Goal: Task Accomplishment & Management: Manage account settings

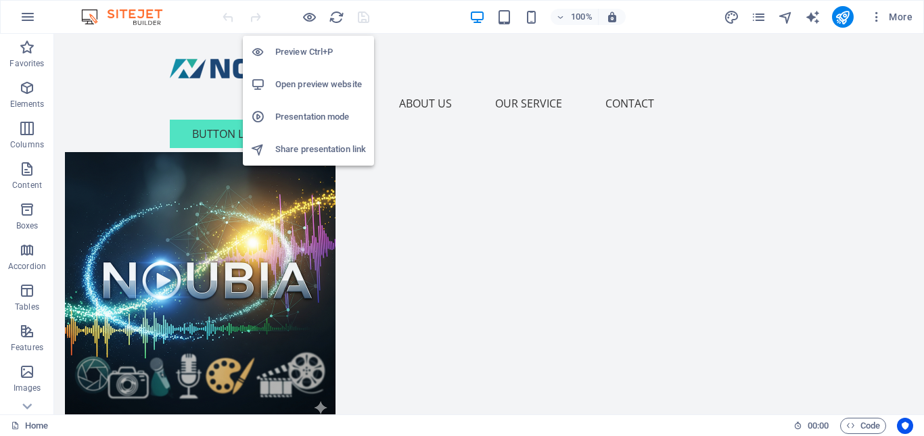
click at [323, 52] on h6 "Preview Ctrl+P" at bounding box center [320, 52] width 91 height 16
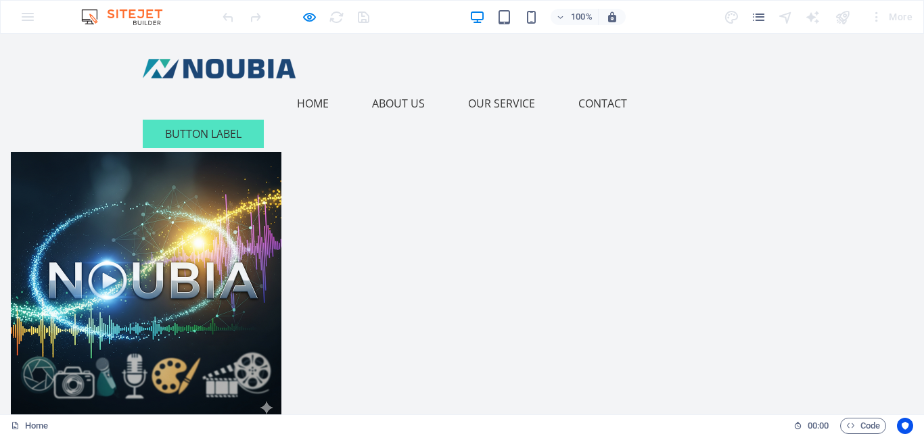
click at [411, 87] on link "About Us" at bounding box center [398, 103] width 74 height 32
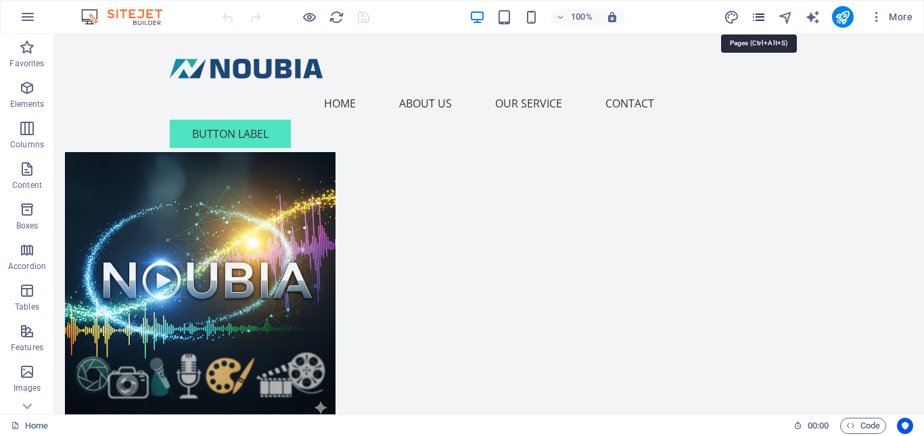
click at [761, 19] on icon "pages" at bounding box center [759, 17] width 16 height 16
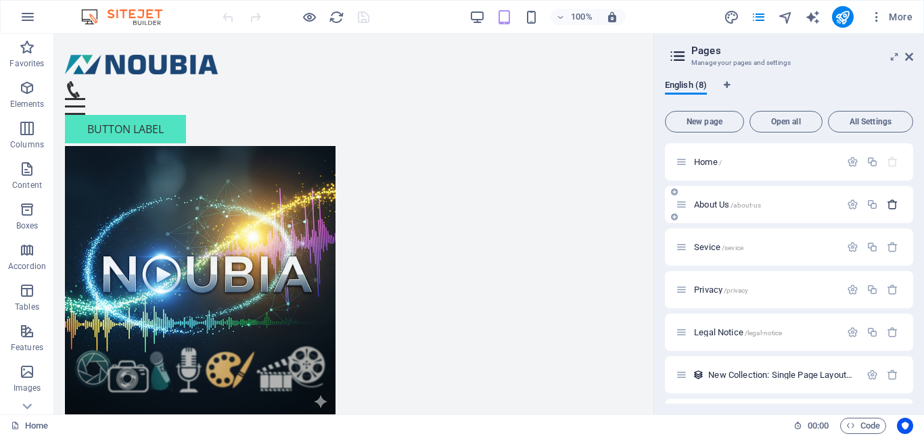
click at [893, 205] on icon "button" at bounding box center [891, 204] width 11 height 11
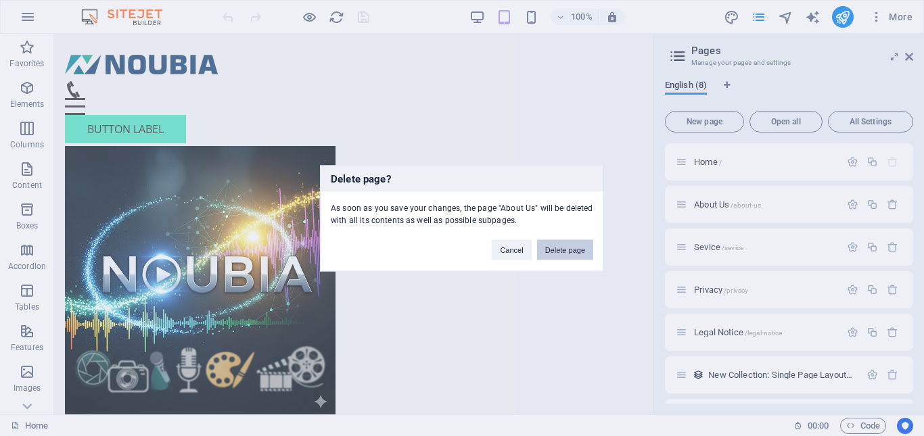
click at [565, 247] on button "Delete page" at bounding box center [565, 249] width 56 height 20
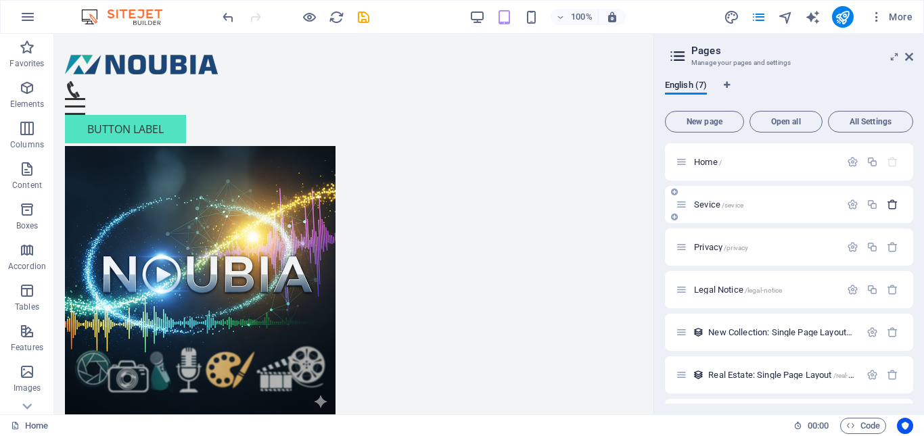
click at [890, 205] on icon "button" at bounding box center [891, 204] width 11 height 11
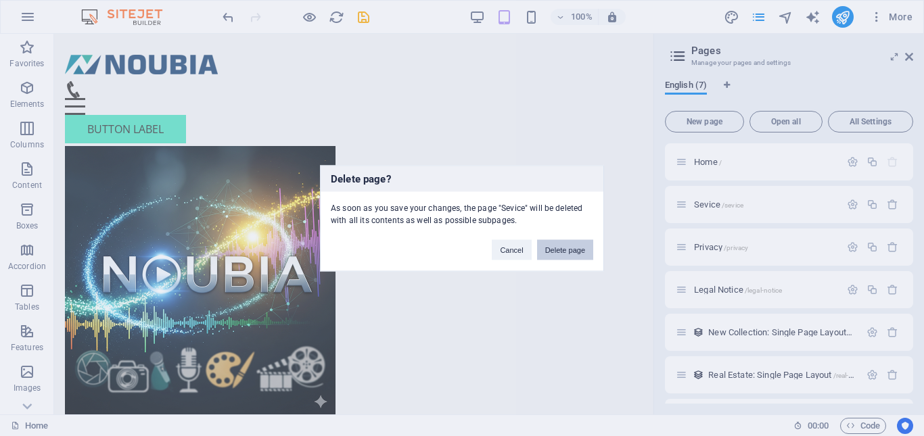
click at [565, 254] on button "Delete page" at bounding box center [565, 249] width 56 height 20
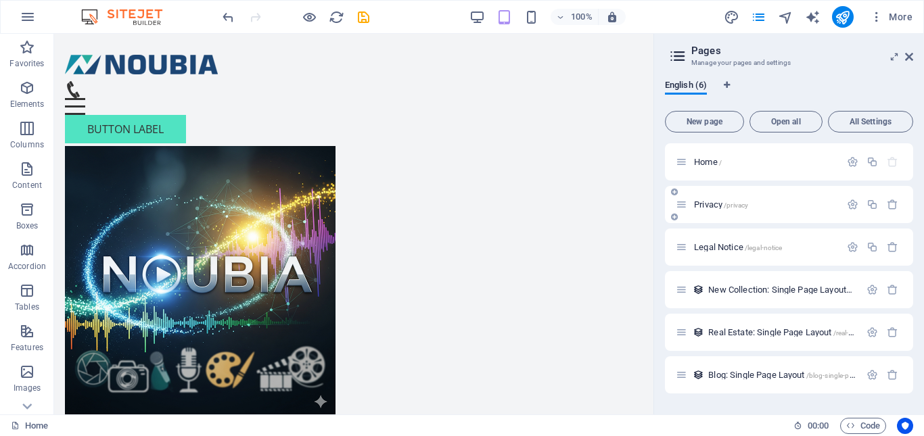
click at [715, 203] on span "Privacy /privacy" at bounding box center [721, 204] width 54 height 10
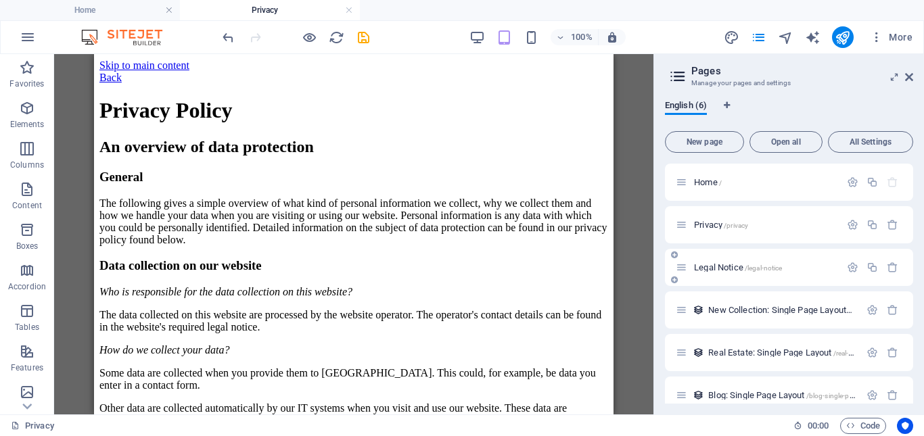
click at [709, 266] on span "Legal Notice /legal-notice" at bounding box center [738, 267] width 88 height 10
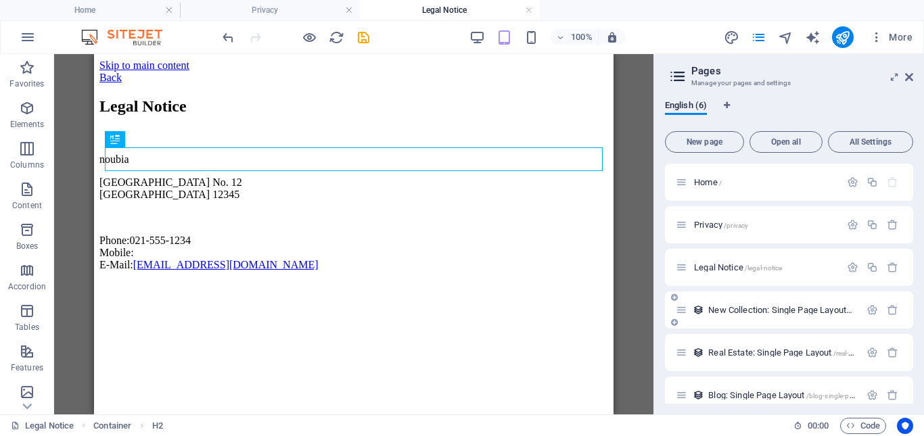
click at [732, 312] on span "New Collection: Single Page Layout /new-collection-single-page-layout" at bounding box center [830, 310] width 245 height 10
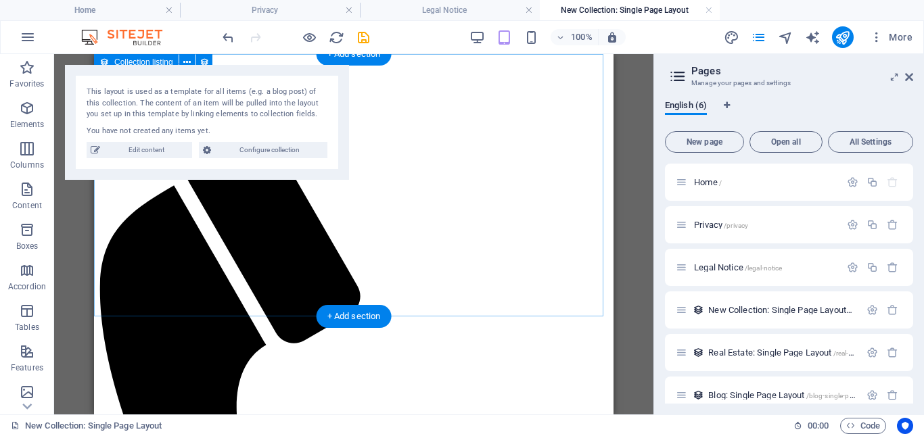
scroll to position [16, 0]
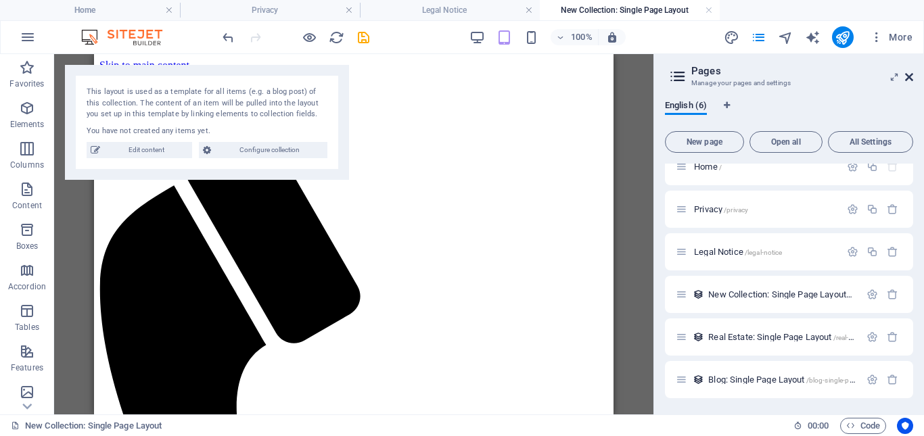
click at [911, 80] on icon at bounding box center [909, 77] width 8 height 11
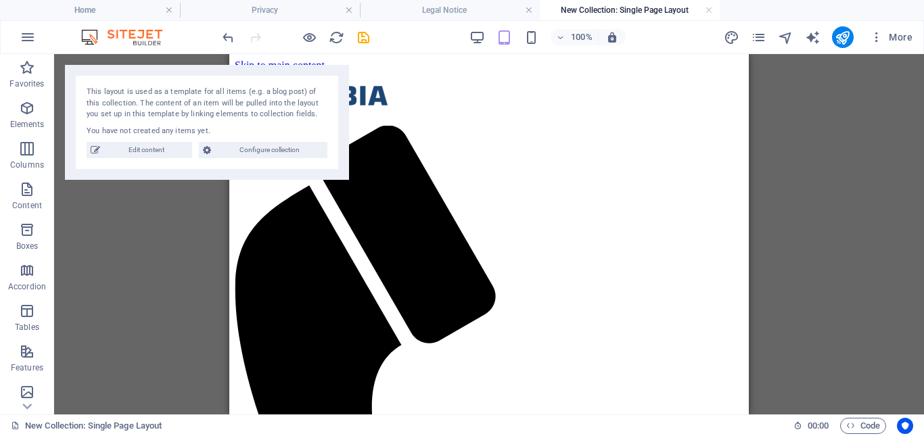
click at [911, 80] on div "Drag here to replace the existing content. Press “Ctrl” if you want to create a…" at bounding box center [489, 234] width 870 height 360
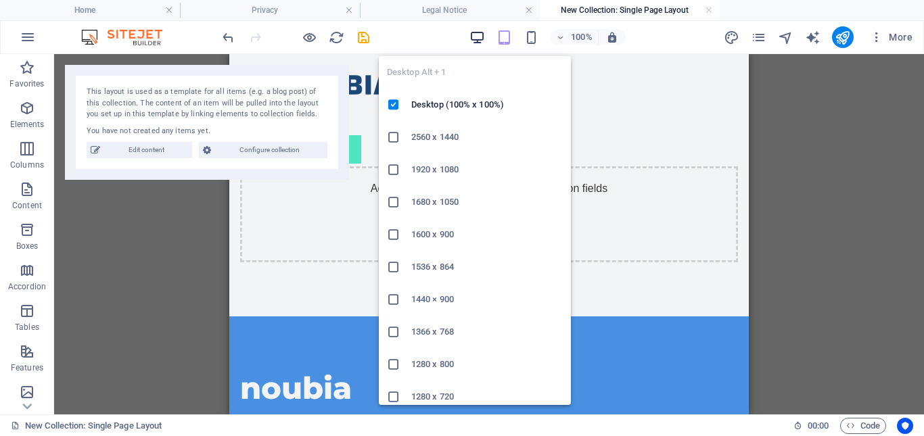
click at [479, 38] on icon "button" at bounding box center [477, 38] width 16 height 16
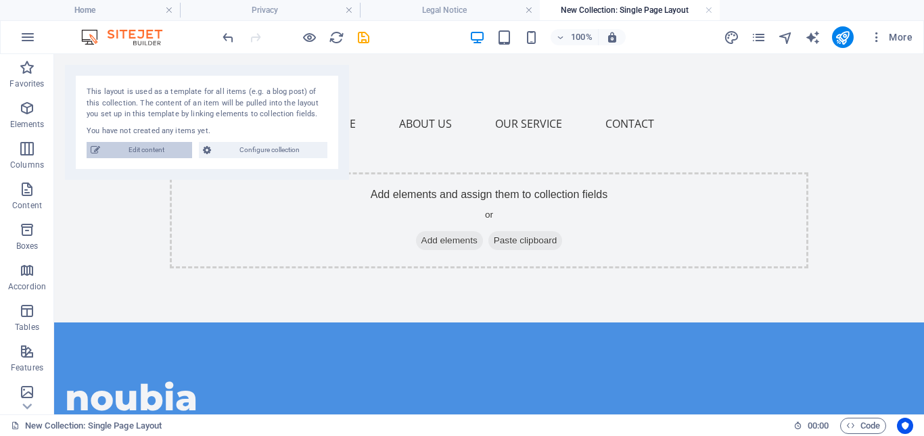
click at [160, 153] on span "Edit content" at bounding box center [146, 150] width 84 height 16
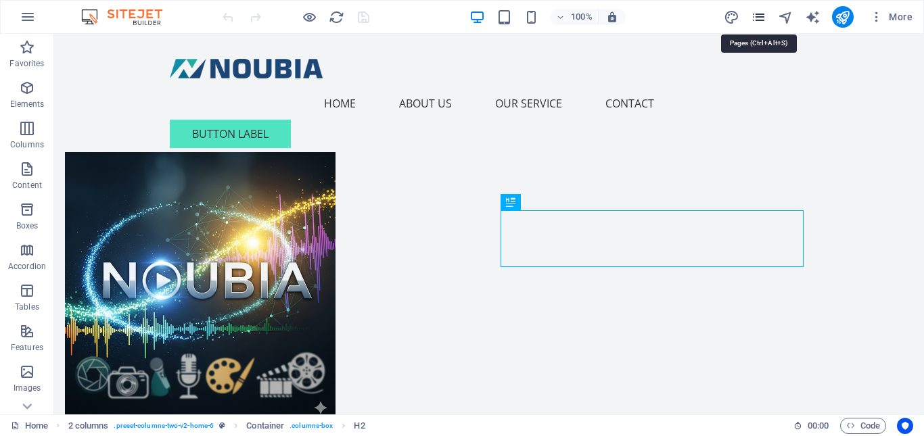
click at [763, 18] on icon "pages" at bounding box center [759, 17] width 16 height 16
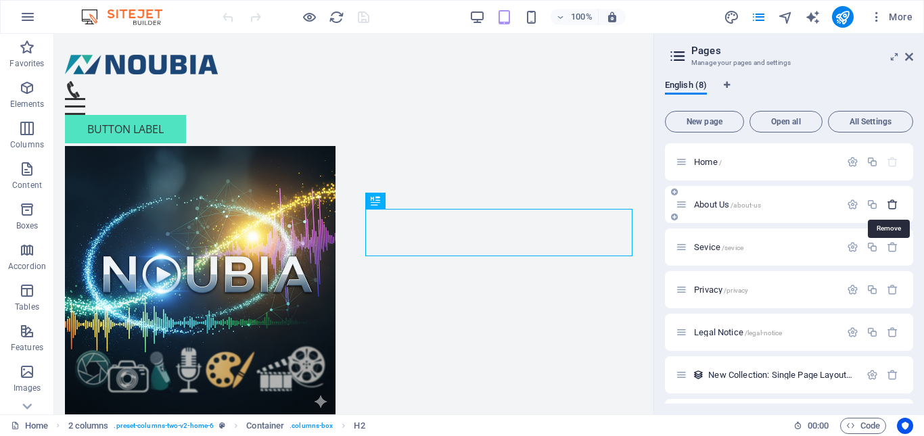
click at [890, 204] on icon "button" at bounding box center [891, 204] width 11 height 11
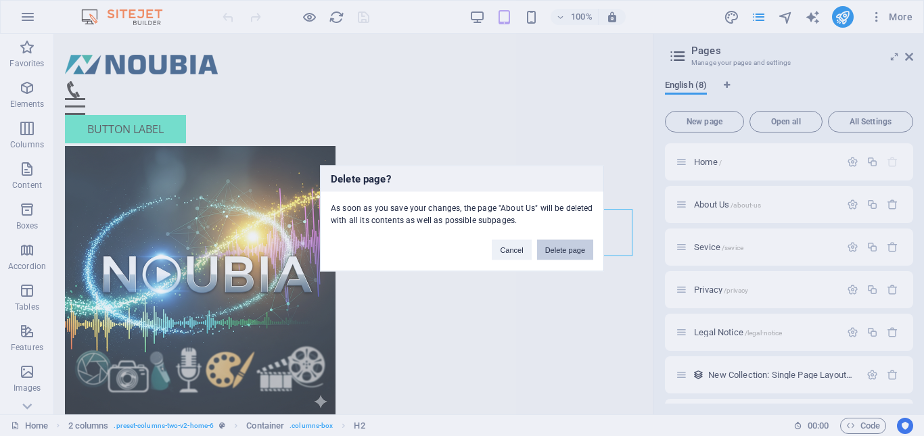
click at [571, 247] on button "Delete page" at bounding box center [565, 249] width 56 height 20
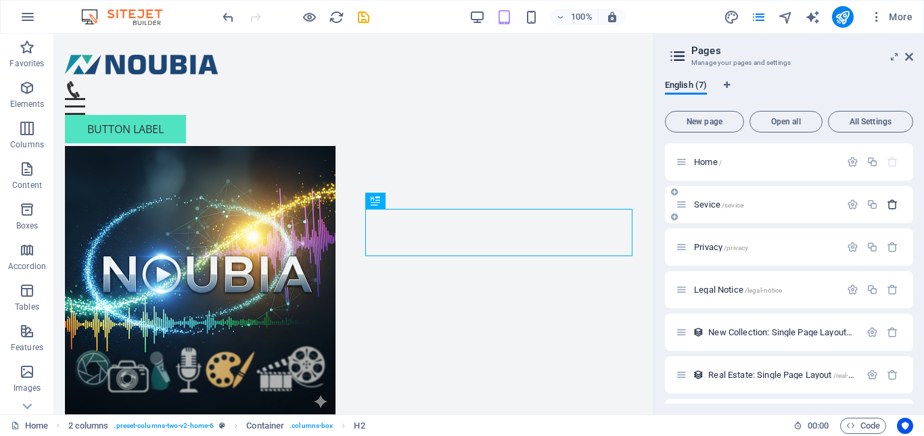
click at [889, 207] on icon "button" at bounding box center [891, 204] width 11 height 11
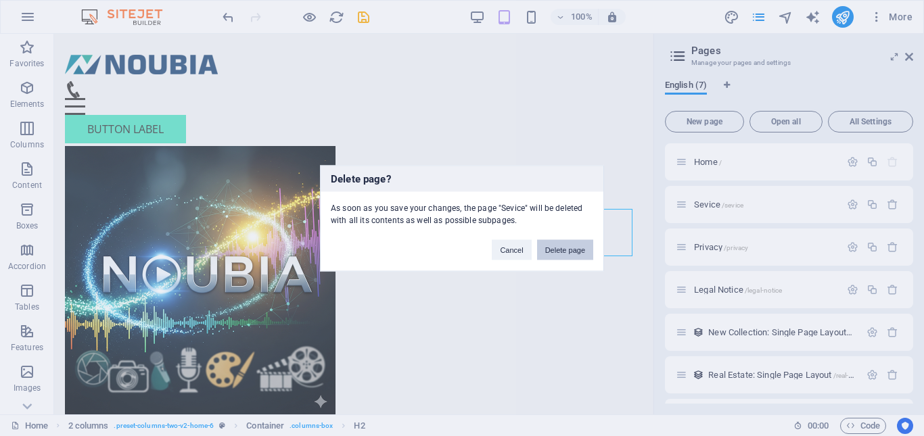
click at [571, 252] on button "Delete page" at bounding box center [565, 249] width 56 height 20
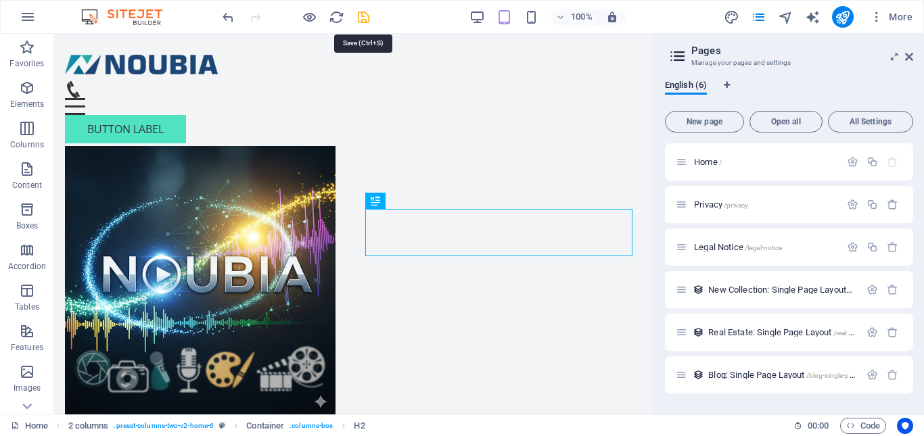
click at [361, 19] on icon "save" at bounding box center [364, 17] width 16 height 16
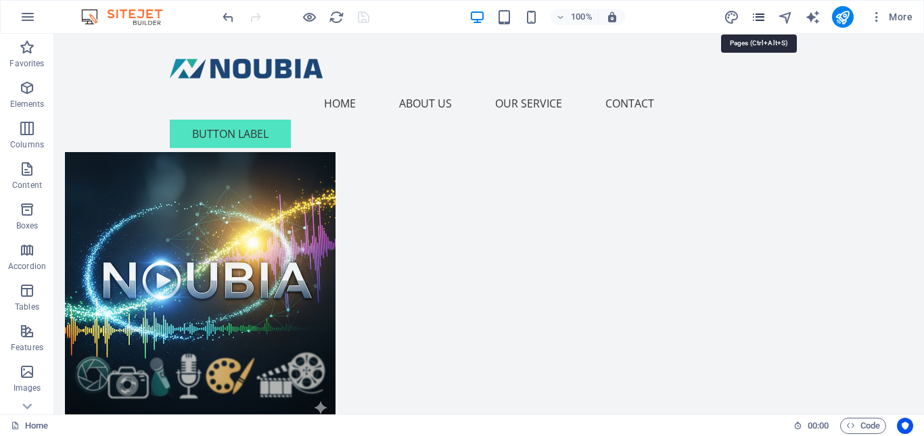
click at [766, 12] on icon "pages" at bounding box center [759, 17] width 16 height 16
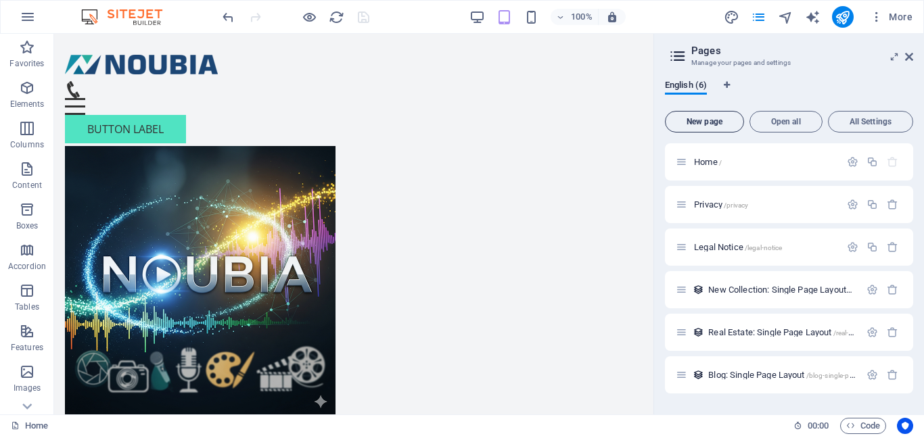
click at [714, 124] on span "New page" at bounding box center [704, 122] width 67 height 8
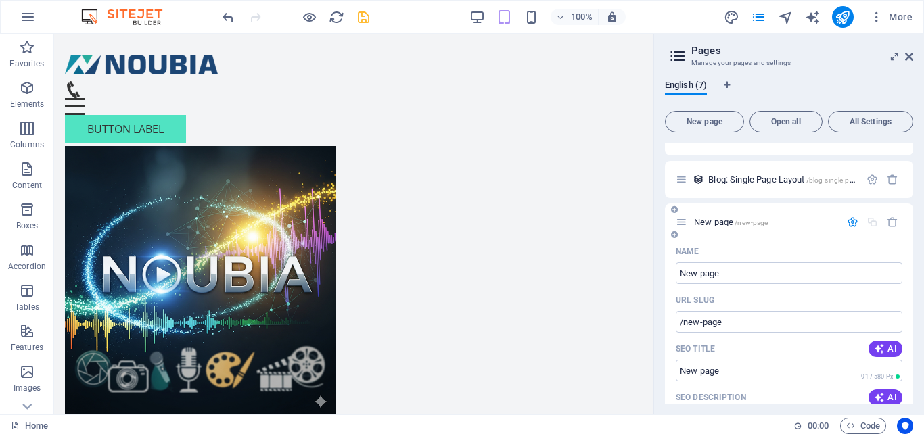
click at [721, 224] on span "New page /new-page" at bounding box center [731, 222] width 74 height 10
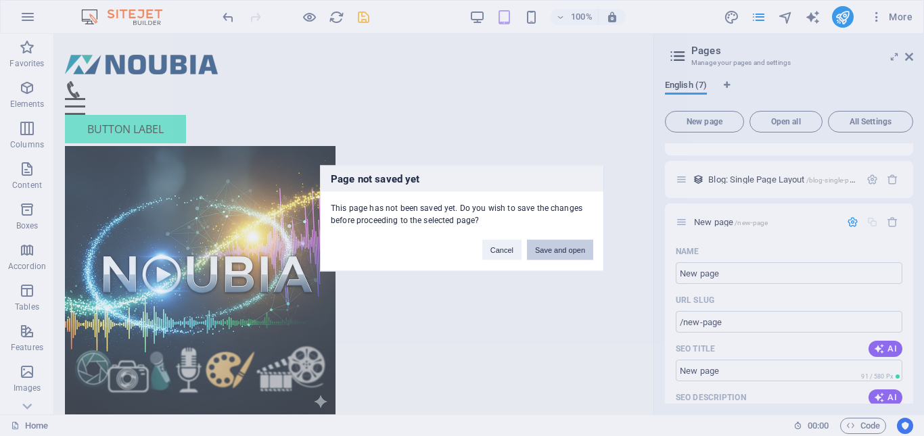
click at [551, 249] on button "Save and open" at bounding box center [560, 249] width 66 height 20
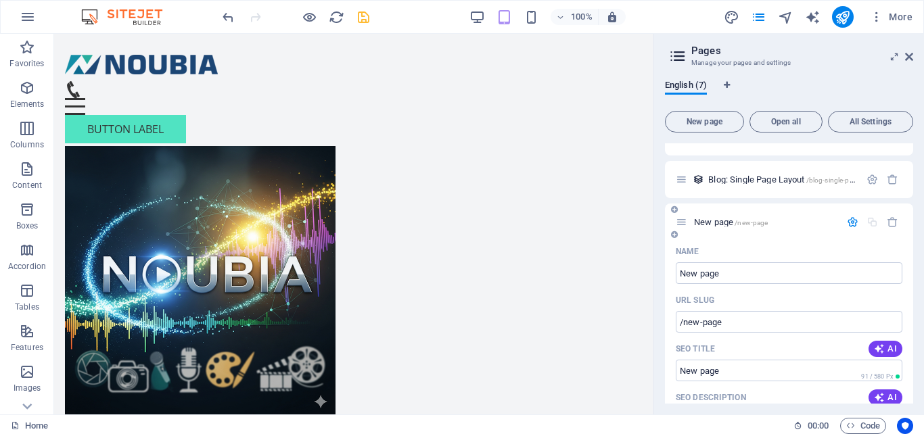
click at [709, 224] on span "New page /new-page" at bounding box center [731, 222] width 74 height 10
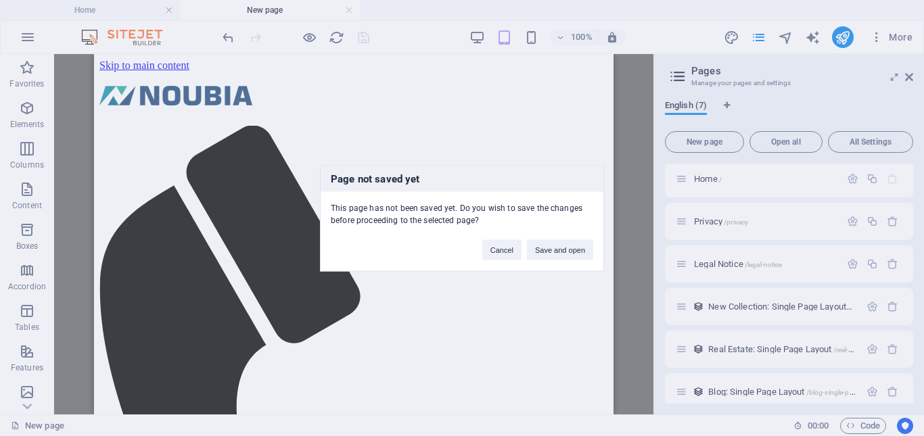
scroll to position [0, 0]
click at [506, 252] on button "Cancel" at bounding box center [501, 249] width 39 height 20
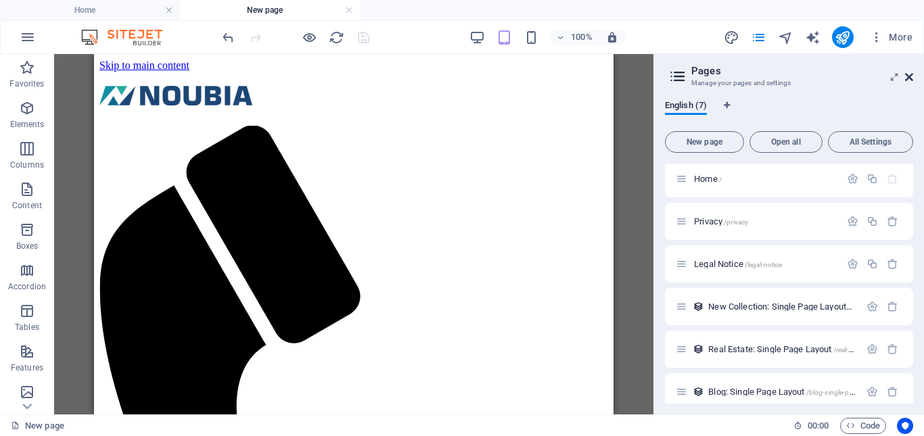
click at [910, 74] on icon at bounding box center [909, 77] width 8 height 11
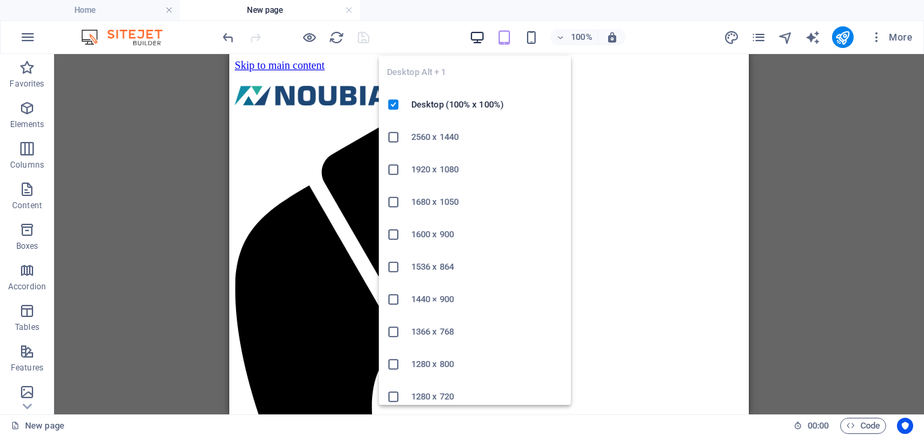
click at [478, 41] on icon "button" at bounding box center [477, 38] width 16 height 16
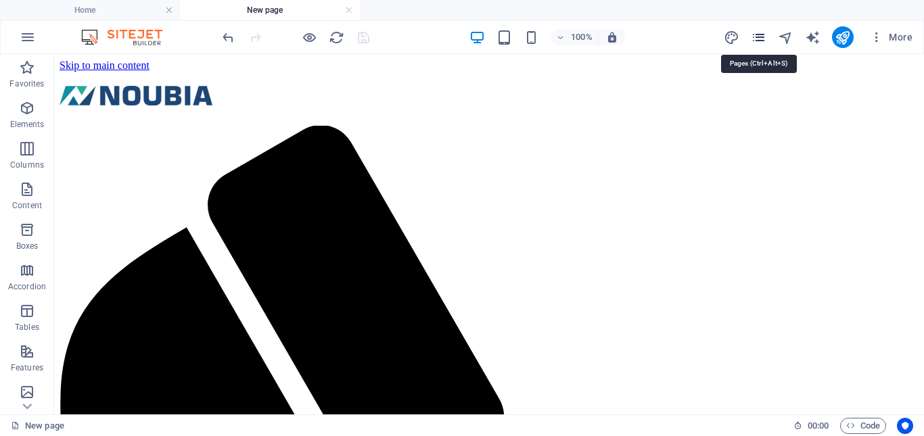
click at [759, 38] on icon "pages" at bounding box center [759, 38] width 16 height 16
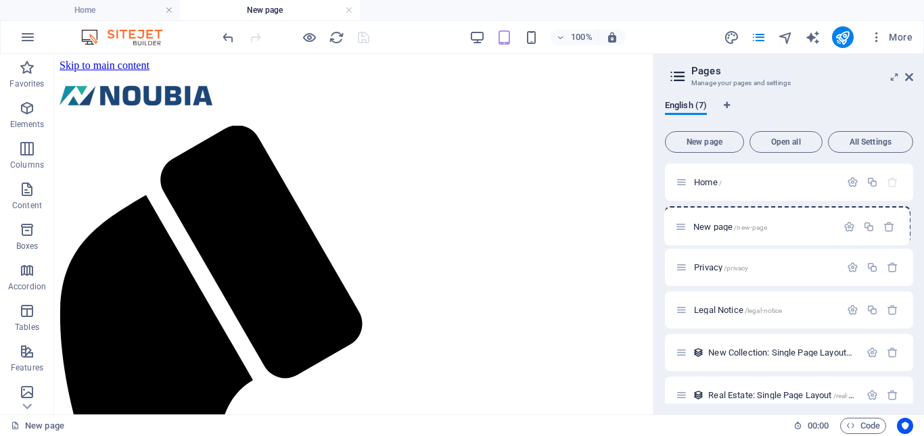
drag, startPoint x: 678, startPoint y: 383, endPoint x: 682, endPoint y: 222, distance: 161.0
click at [682, 222] on div "Home / Privacy /privacy Legal Notice /legal-notice New Collection: Single Page …" at bounding box center [789, 310] width 248 height 293
click at [849, 226] on icon "button" at bounding box center [852, 224] width 11 height 11
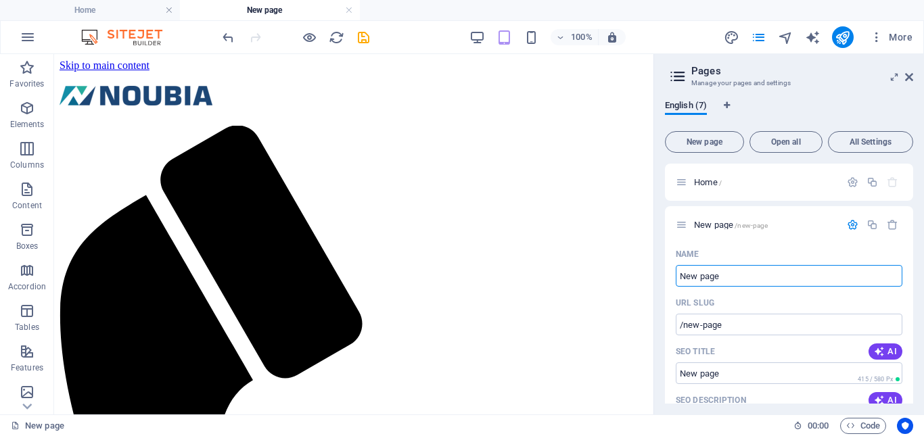
drag, startPoint x: 740, startPoint y: 281, endPoint x: 655, endPoint y: 275, distance: 85.5
click at [655, 275] on aside "Pages Manage your pages and settings English (7) New page Open all All Settings…" at bounding box center [788, 234] width 270 height 360
type input "Ab"
type input "/ab"
type input "Abut"
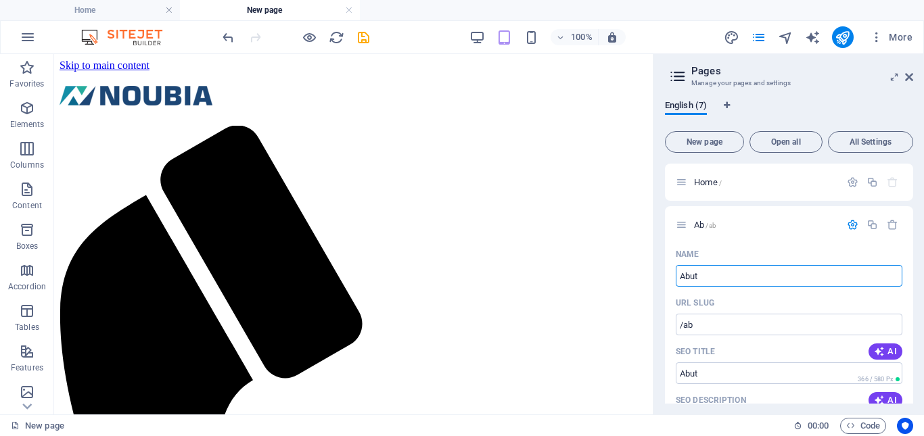
type input "/abut"
type input "Abou"
type input "/ab"
type input "About"
type input "/about"
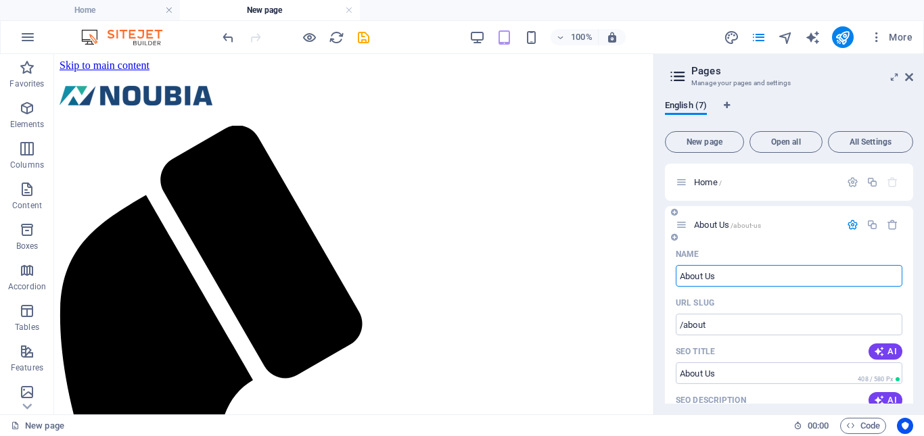
type input "About Us"
type input "/about-us"
type input "About Us"
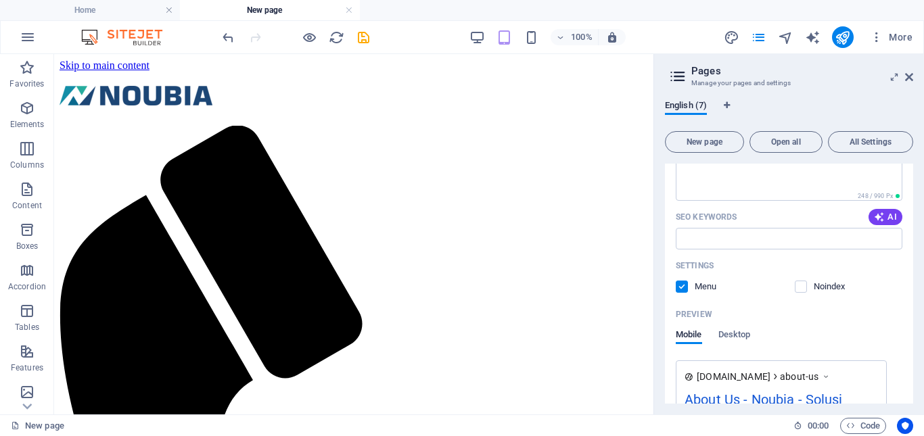
scroll to position [203, 0]
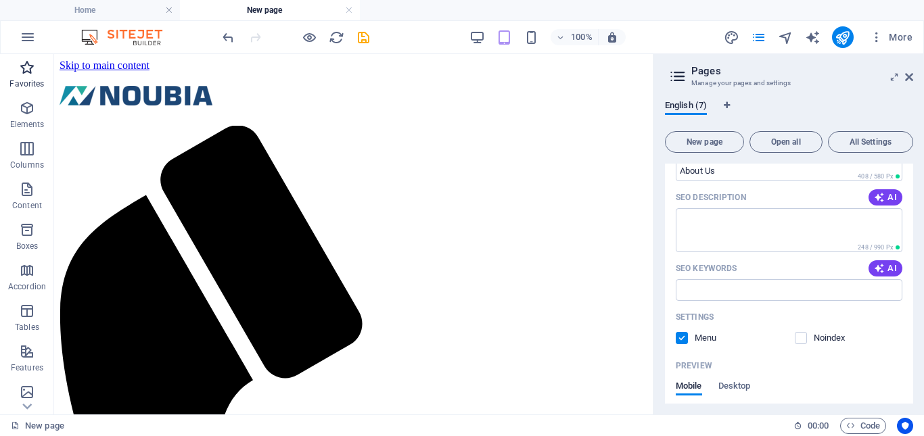
click at [32, 70] on icon "button" at bounding box center [27, 68] width 16 height 16
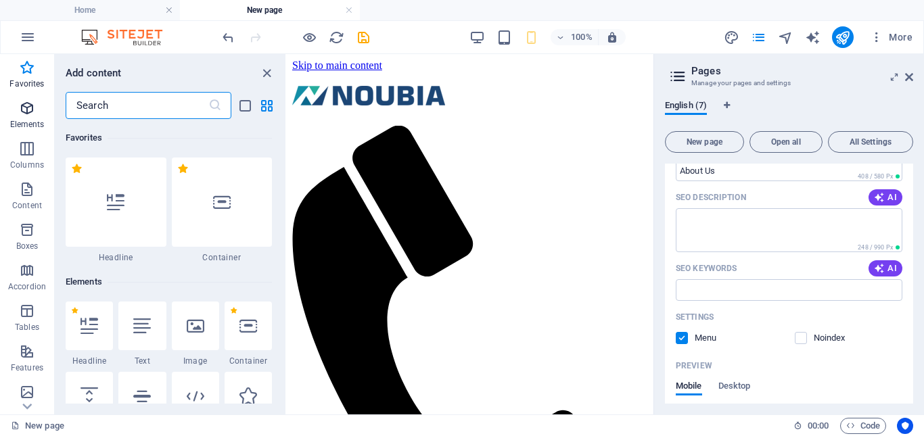
click at [26, 117] on span "Elements" at bounding box center [27, 116] width 54 height 32
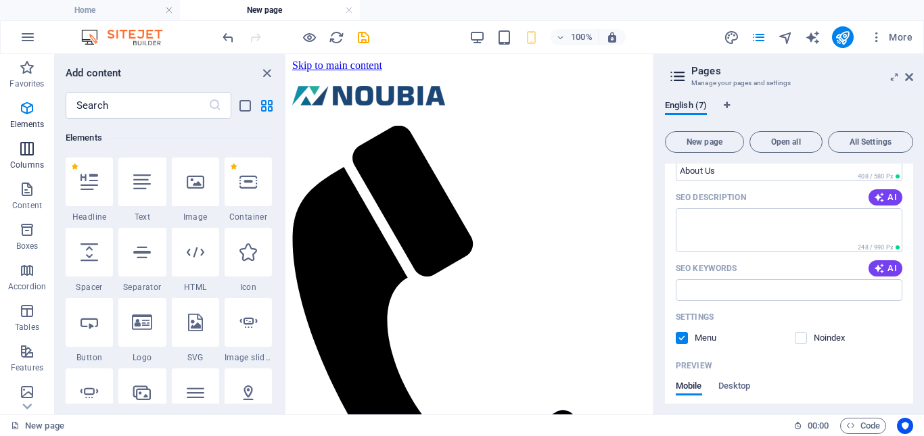
click at [23, 149] on icon "button" at bounding box center [27, 149] width 16 height 16
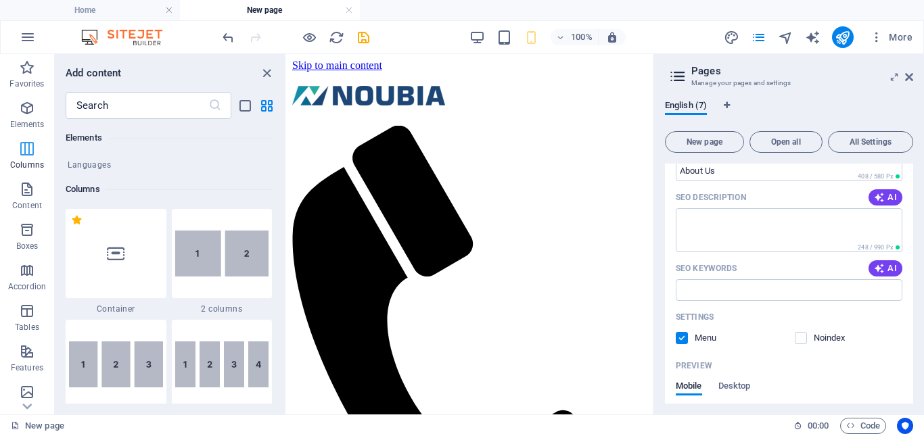
scroll to position [669, 0]
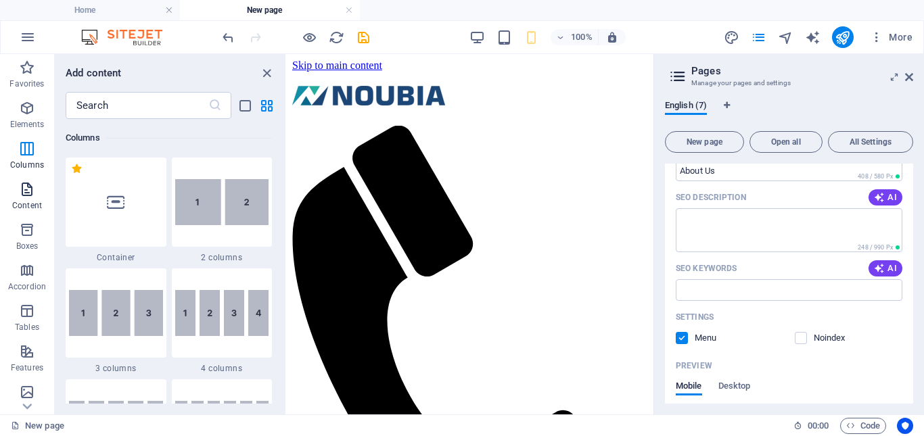
click at [25, 190] on icon "button" at bounding box center [27, 189] width 16 height 16
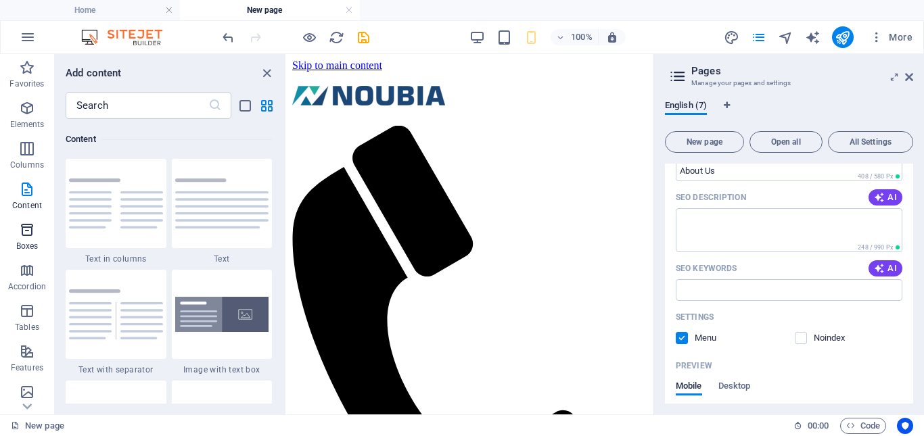
click at [25, 237] on icon "button" at bounding box center [27, 230] width 16 height 16
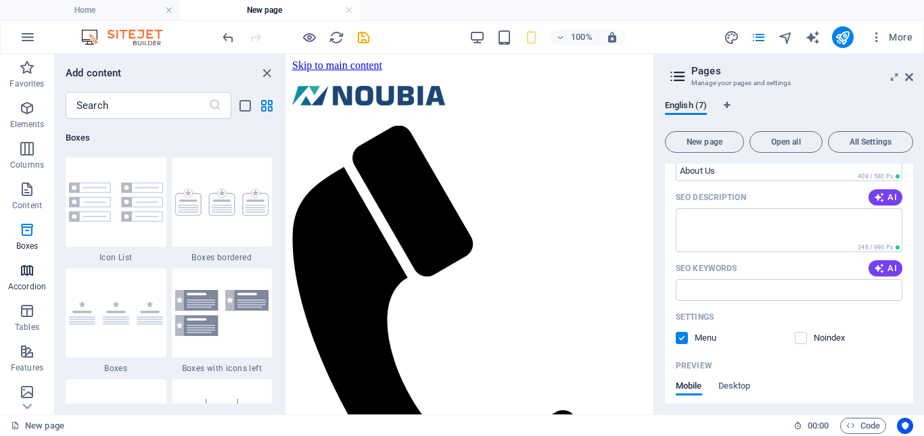
click at [30, 280] on span "Accordion" at bounding box center [27, 278] width 54 height 32
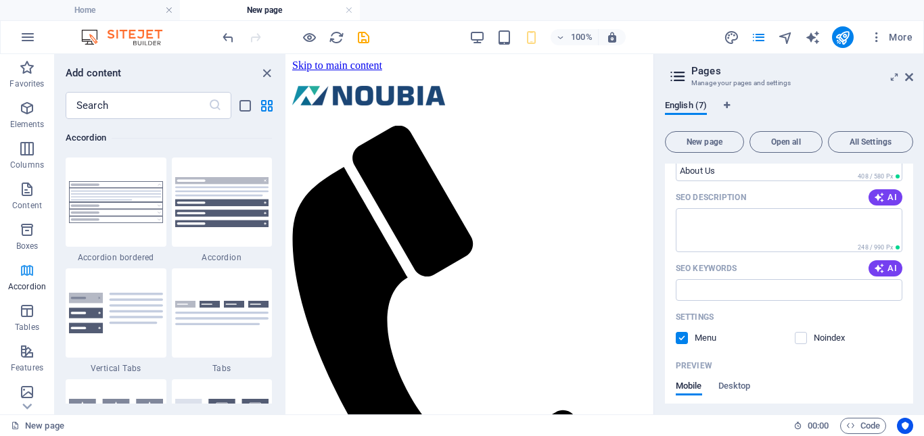
scroll to position [4317, 0]
click at [23, 71] on icon "button" at bounding box center [27, 68] width 16 height 16
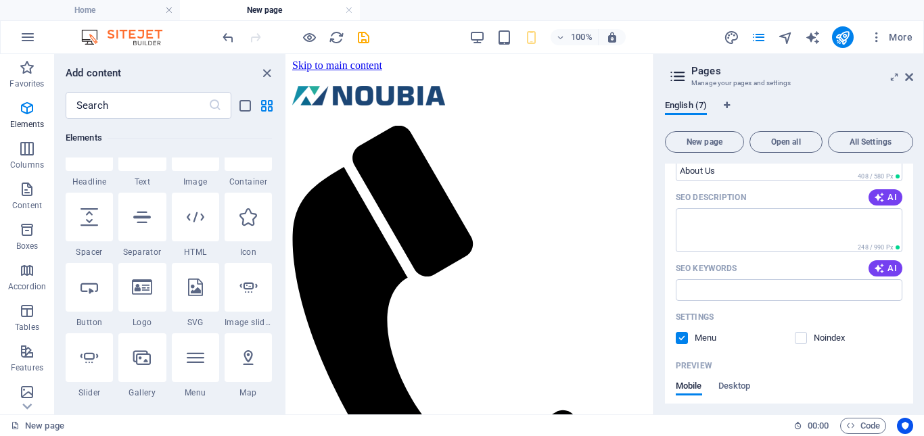
scroll to position [68, 0]
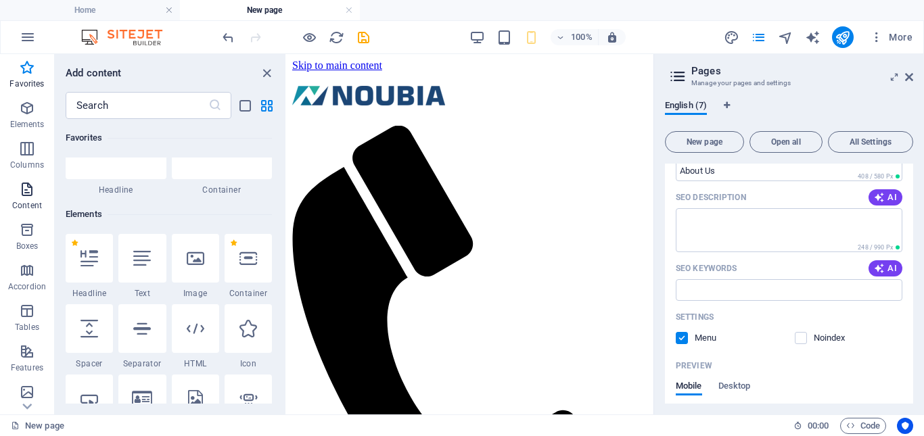
click at [28, 194] on icon "button" at bounding box center [27, 189] width 16 height 16
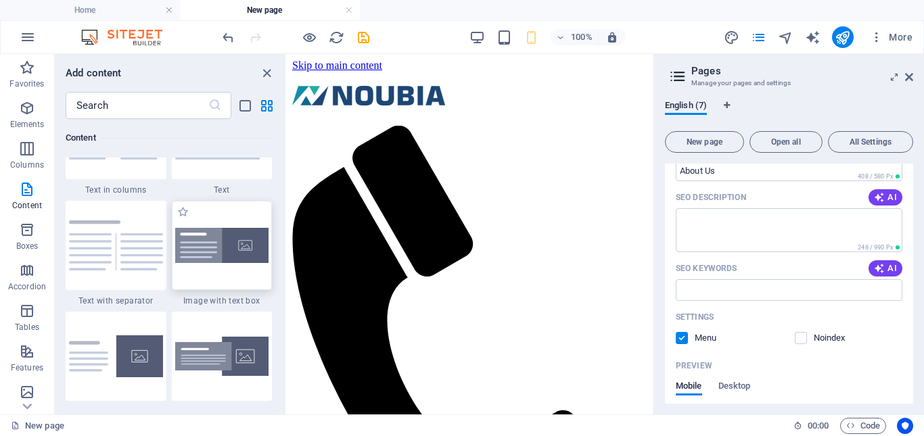
scroll to position [2366, 0]
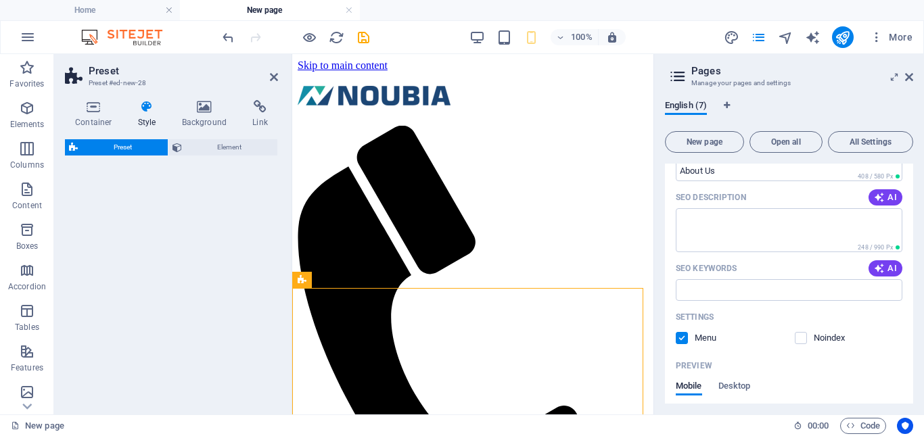
select select "rem"
select select "px"
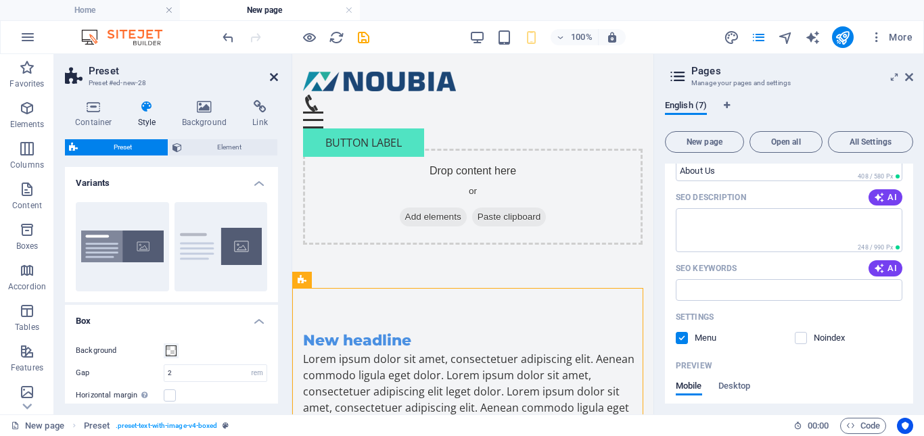
click at [277, 74] on icon at bounding box center [274, 77] width 8 height 11
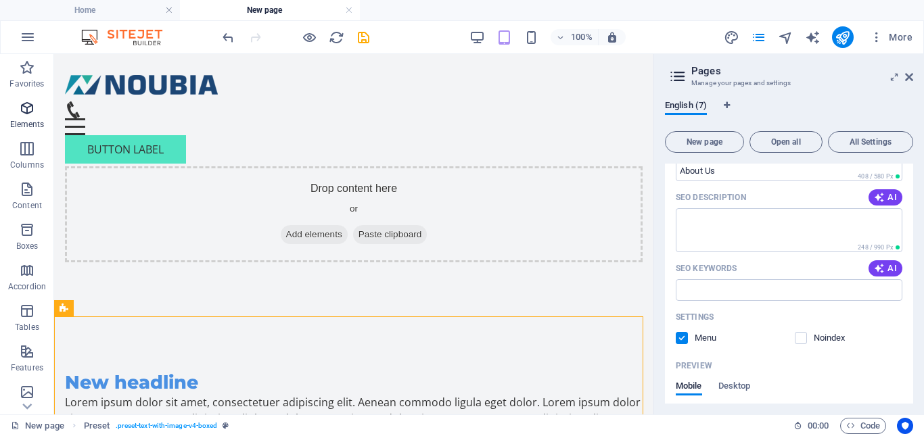
click at [26, 110] on icon "button" at bounding box center [27, 108] width 16 height 16
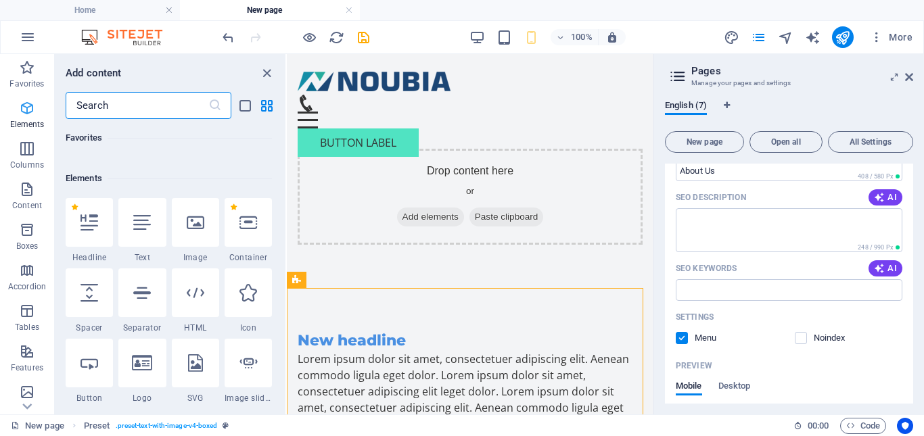
scroll to position [144, 0]
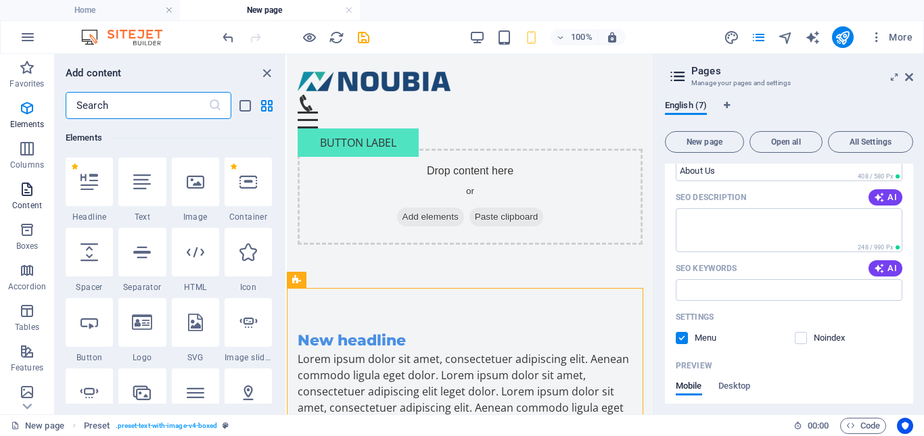
click at [27, 197] on span "Content" at bounding box center [27, 197] width 54 height 32
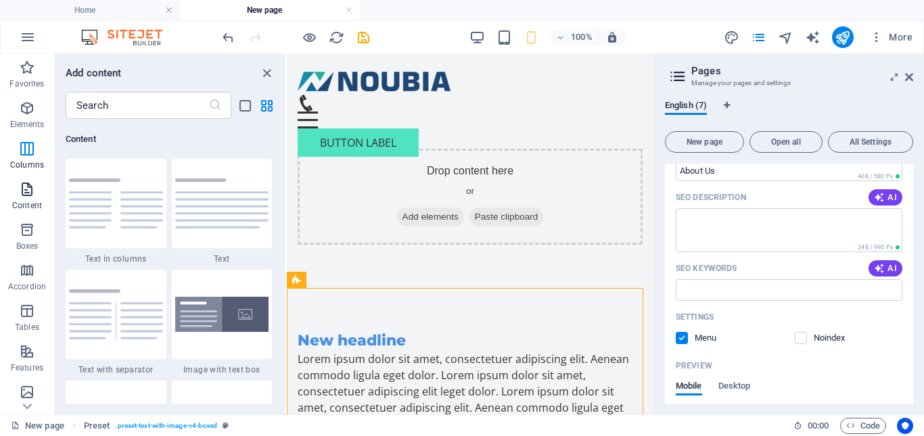
scroll to position [2366, 0]
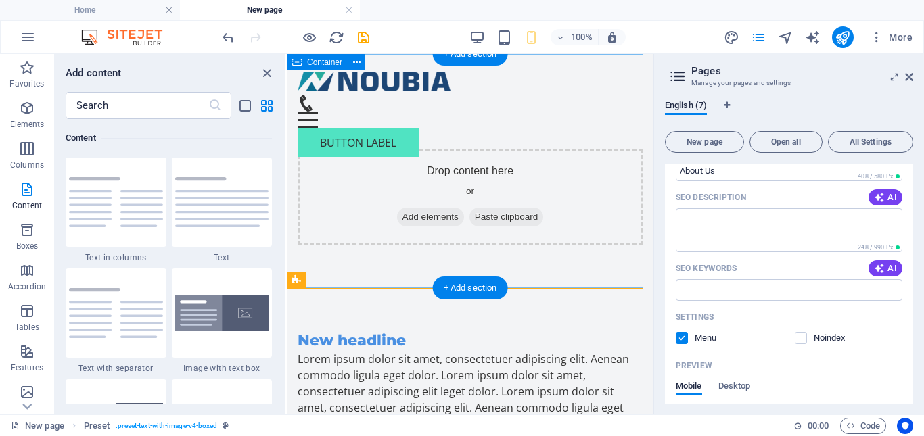
click at [415, 218] on span "Add elements" at bounding box center [430, 217] width 67 height 19
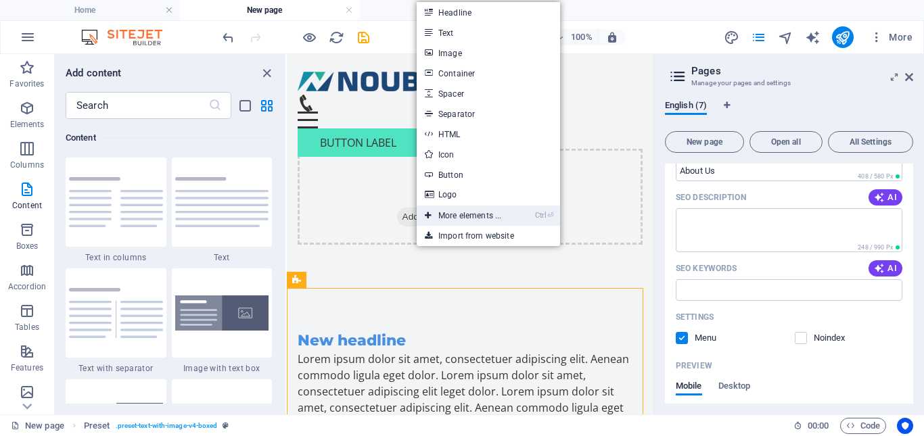
click at [454, 218] on link "Ctrl ⏎ More elements ..." at bounding box center [463, 216] width 93 height 20
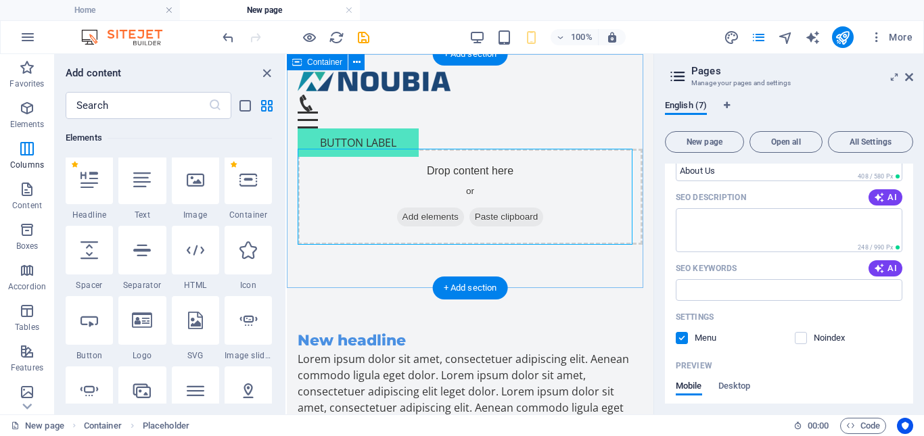
scroll to position [144, 0]
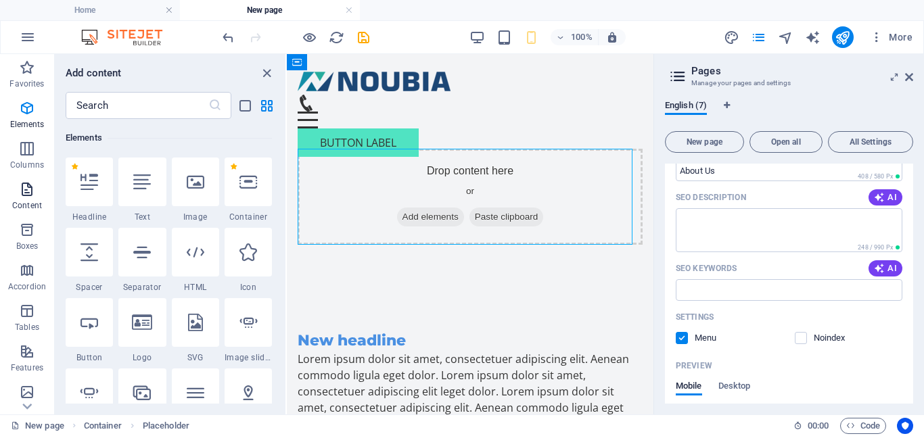
click at [19, 195] on icon "button" at bounding box center [27, 189] width 16 height 16
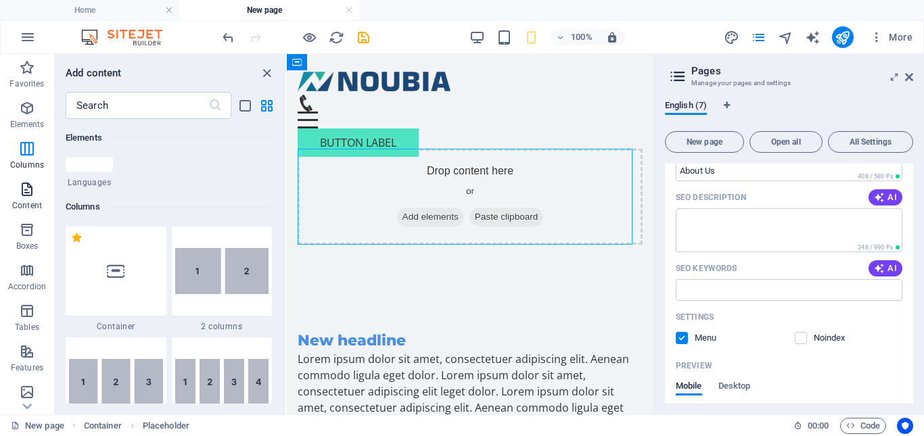
scroll to position [2366, 0]
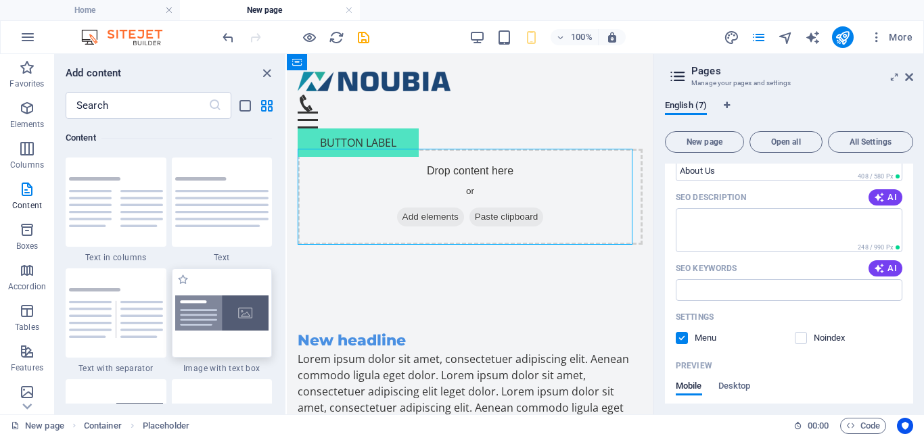
click at [230, 331] on div at bounding box center [222, 312] width 101 height 89
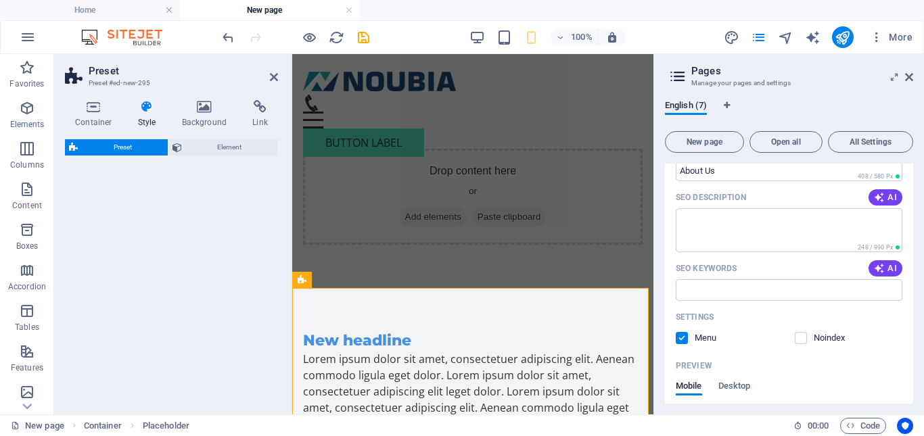
select select "rem"
select select "px"
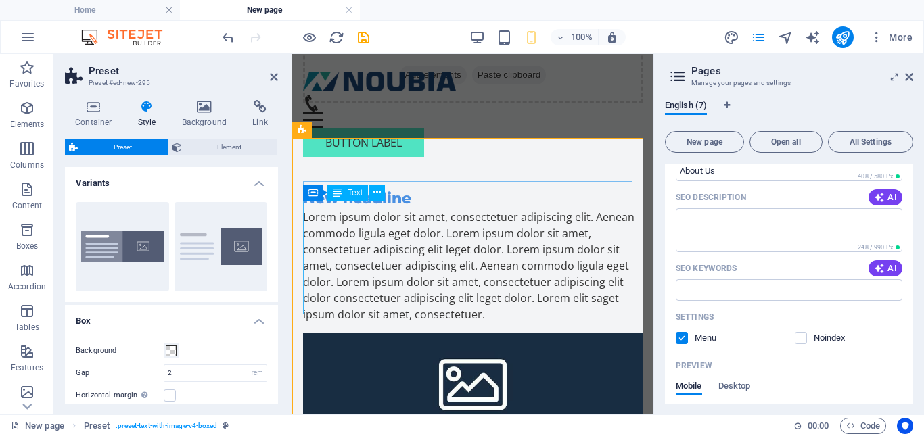
scroll to position [135, 0]
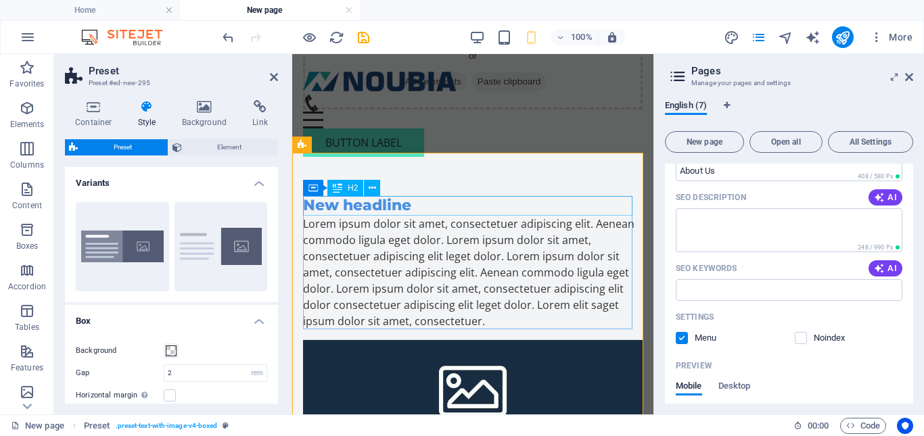
click at [400, 203] on div "New headline" at bounding box center [472, 206] width 339 height 20
click at [400, 205] on div "New headline" at bounding box center [472, 206] width 339 height 20
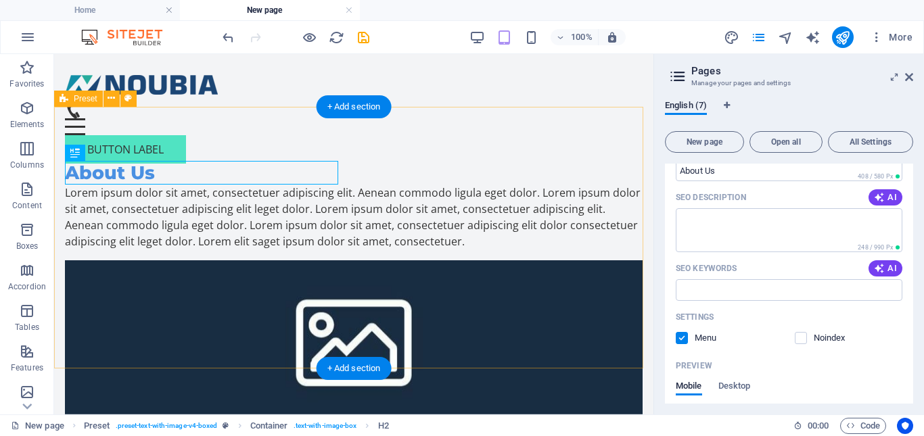
scroll to position [345, 0]
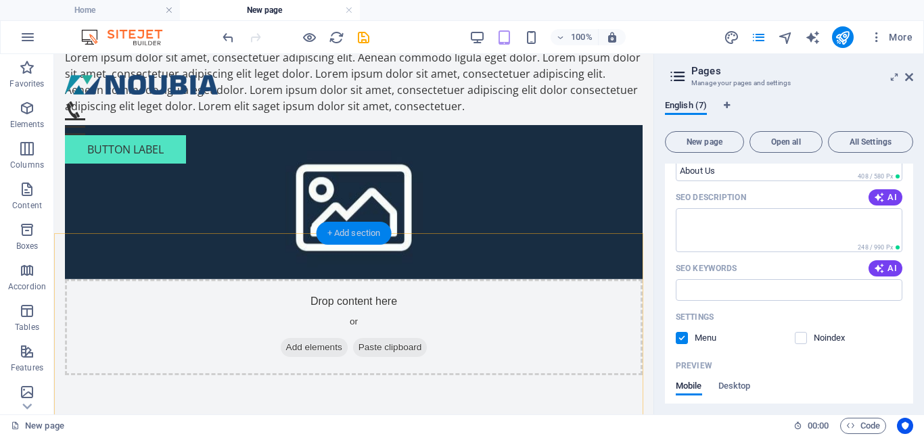
click at [352, 233] on div "+ Add section" at bounding box center [353, 233] width 75 height 23
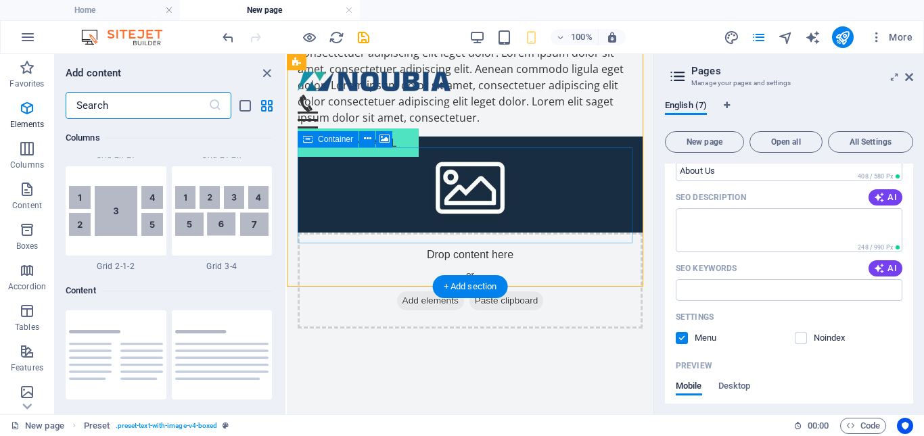
scroll to position [2366, 0]
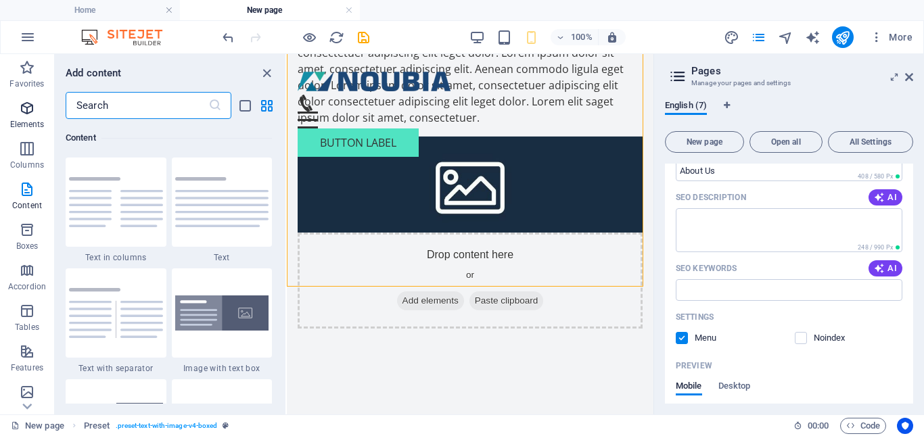
click at [25, 120] on p "Elements" at bounding box center [27, 124] width 34 height 11
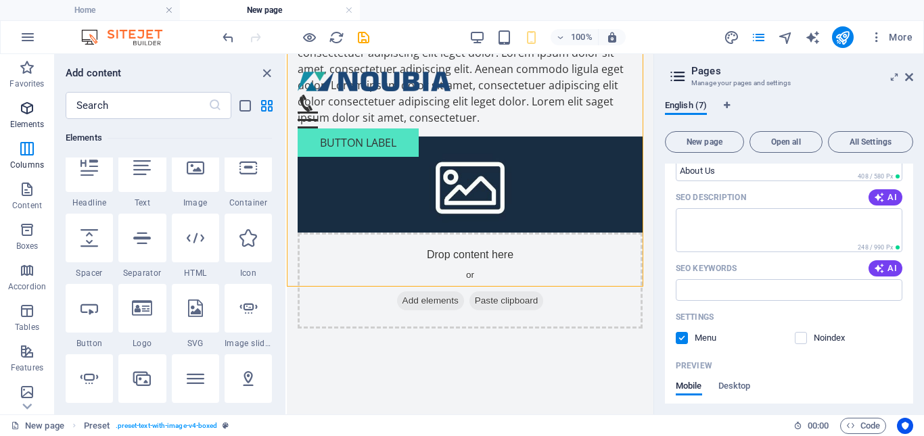
scroll to position [144, 0]
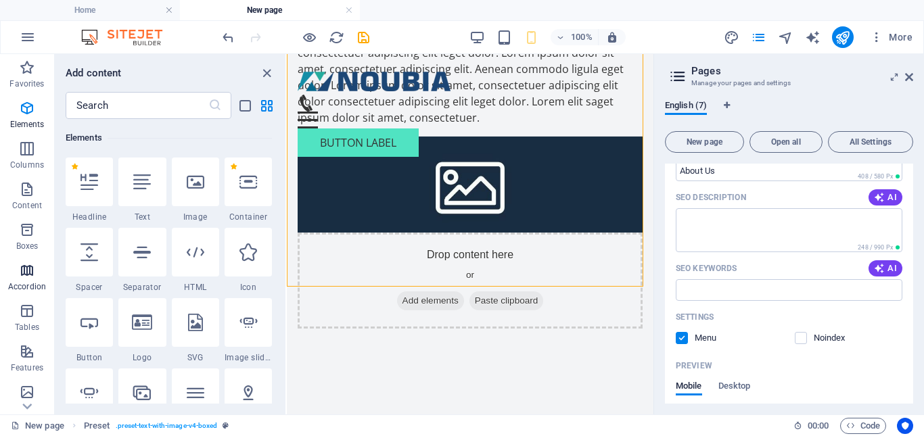
click at [28, 280] on span "Accordion" at bounding box center [27, 278] width 54 height 32
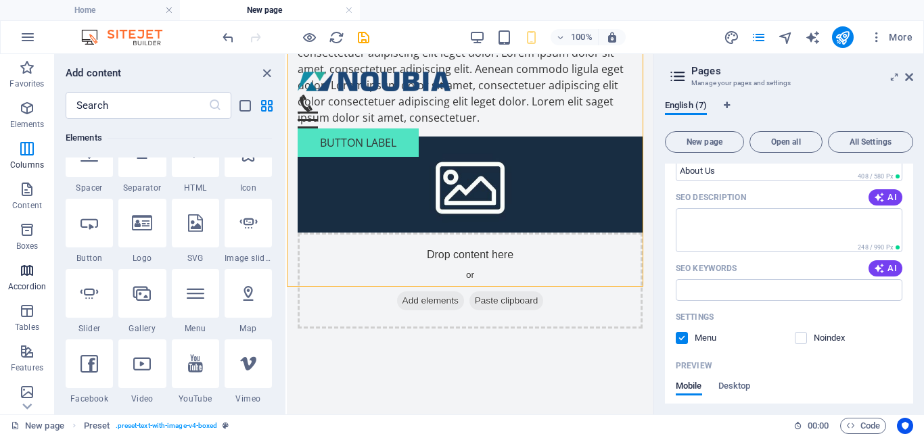
scroll to position [4317, 0]
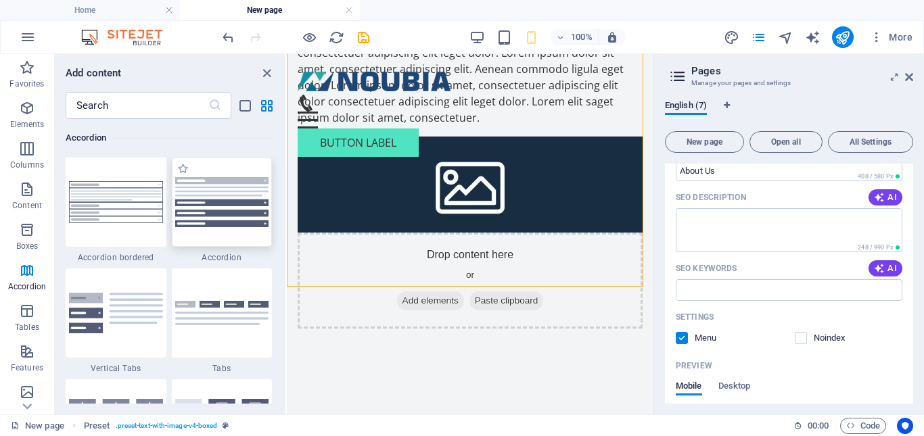
click at [208, 201] on img at bounding box center [222, 202] width 94 height 50
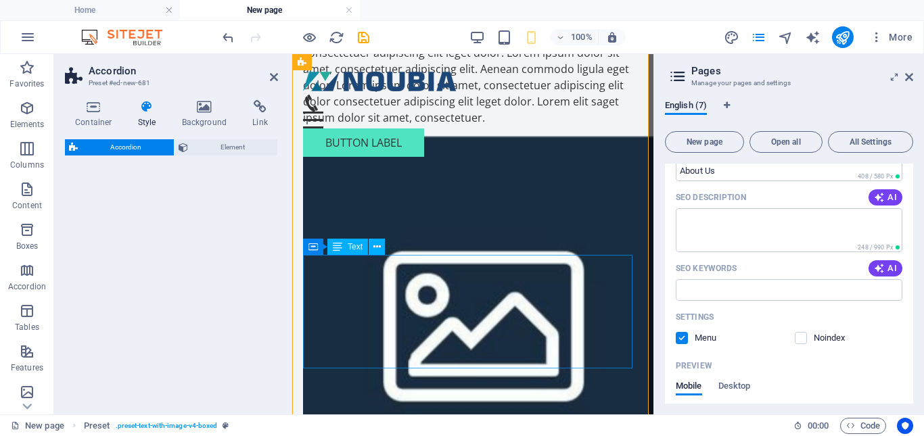
select select "rem"
select select "preset-accordion-v3-default"
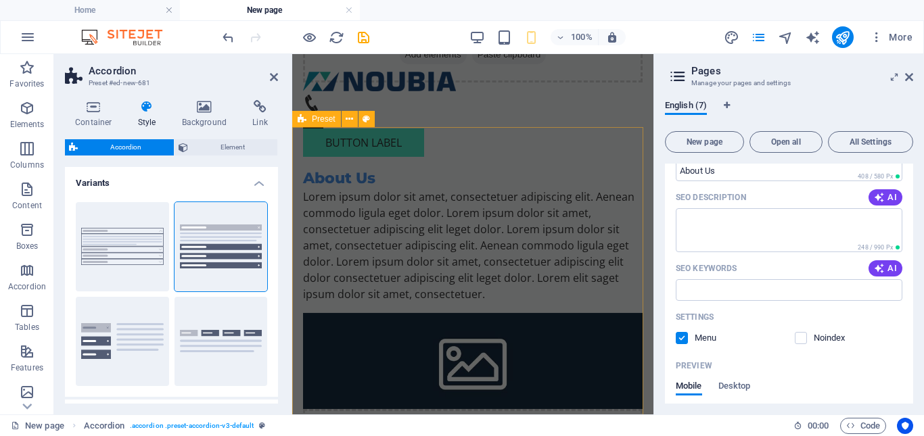
scroll to position [27, 0]
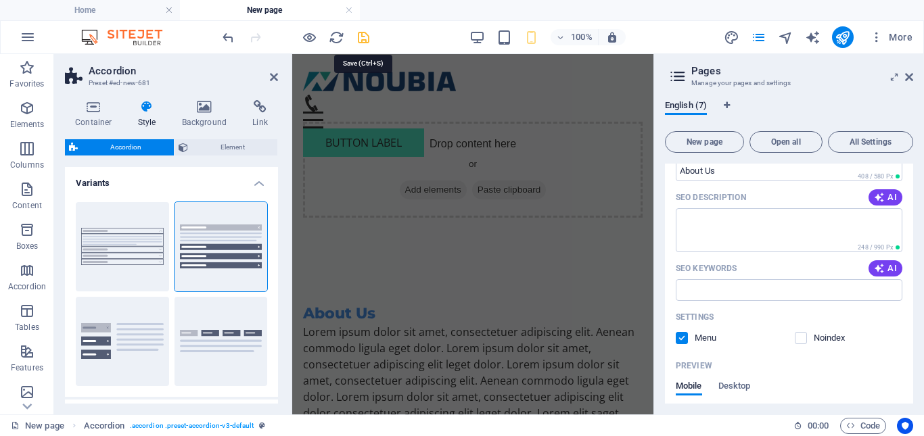
click at [366, 40] on icon "save" at bounding box center [364, 38] width 16 height 16
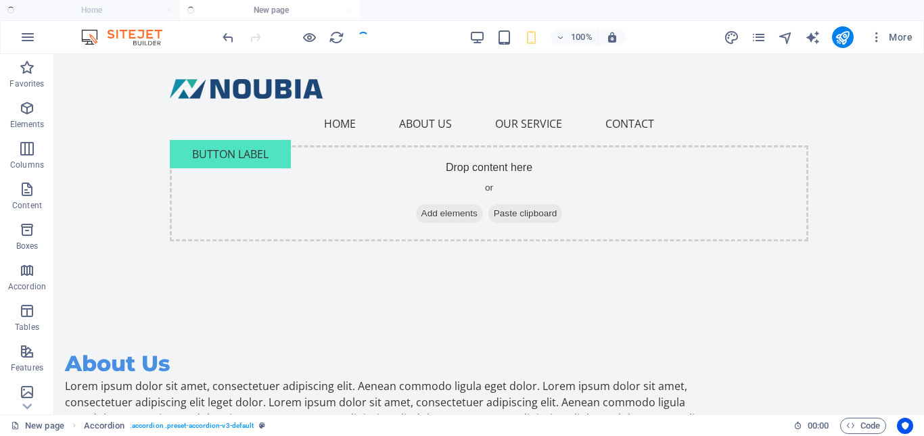
scroll to position [655, 0]
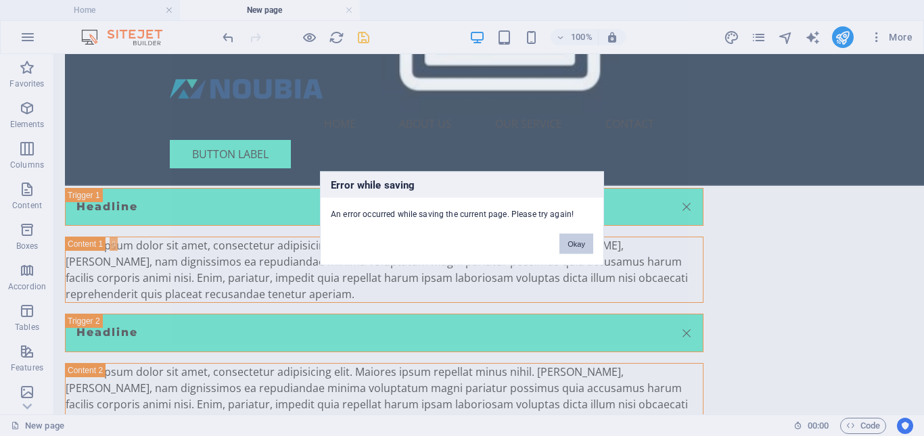
click at [577, 244] on button "Okay" at bounding box center [576, 243] width 34 height 20
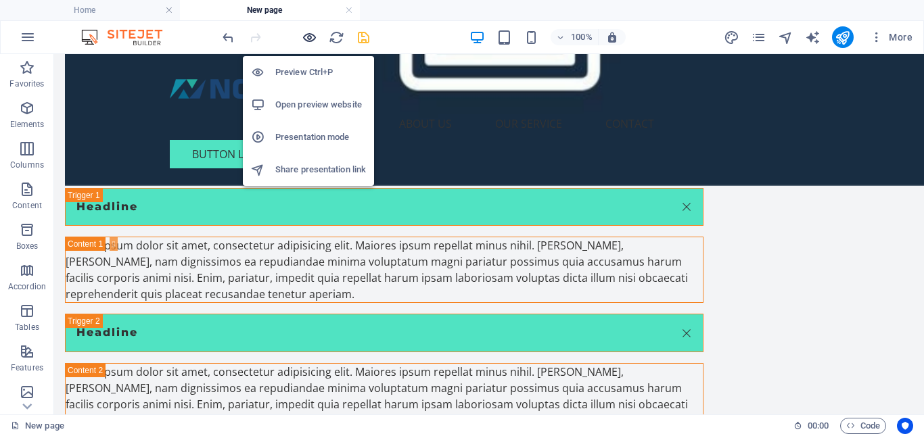
click at [308, 39] on icon "button" at bounding box center [310, 38] width 16 height 16
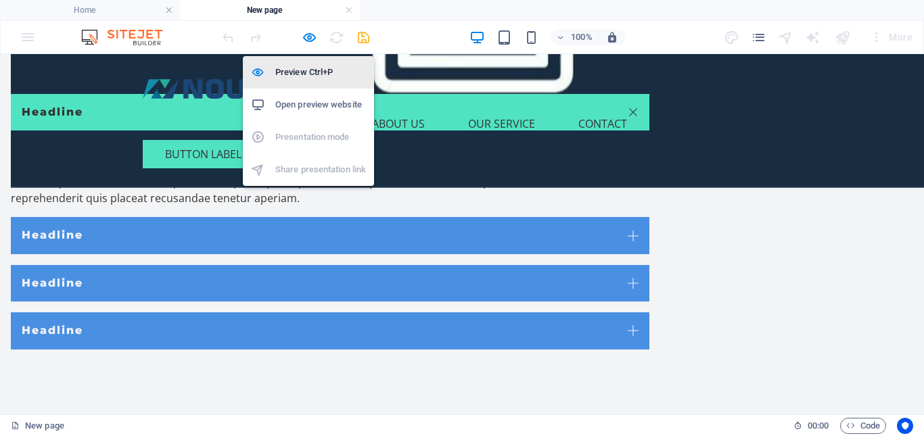
click at [316, 74] on h6 "Preview Ctrl+P" at bounding box center [320, 72] width 91 height 16
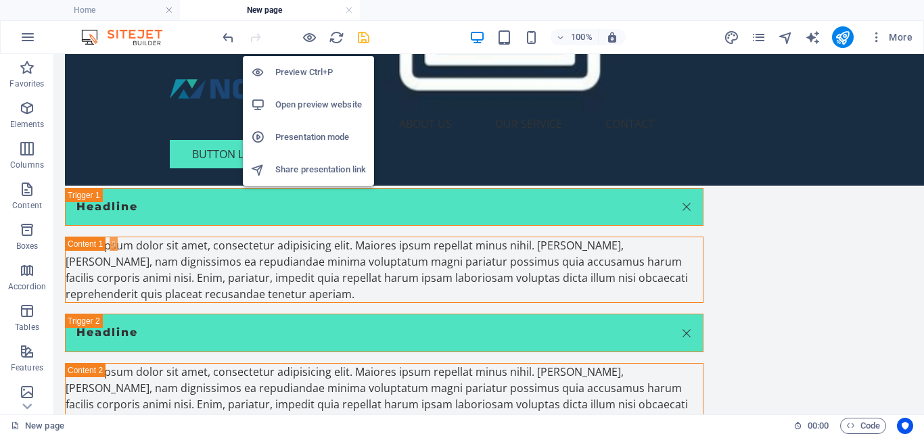
click at [316, 74] on h6 "Preview Ctrl+P" at bounding box center [320, 72] width 91 height 16
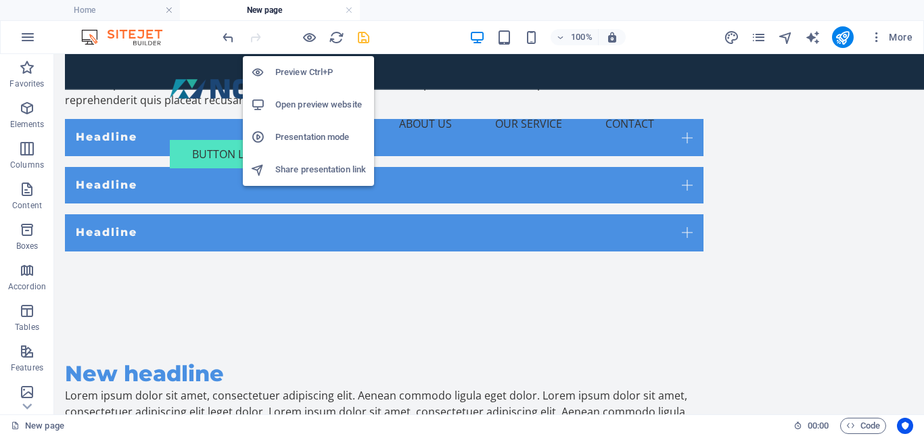
scroll to position [557, 0]
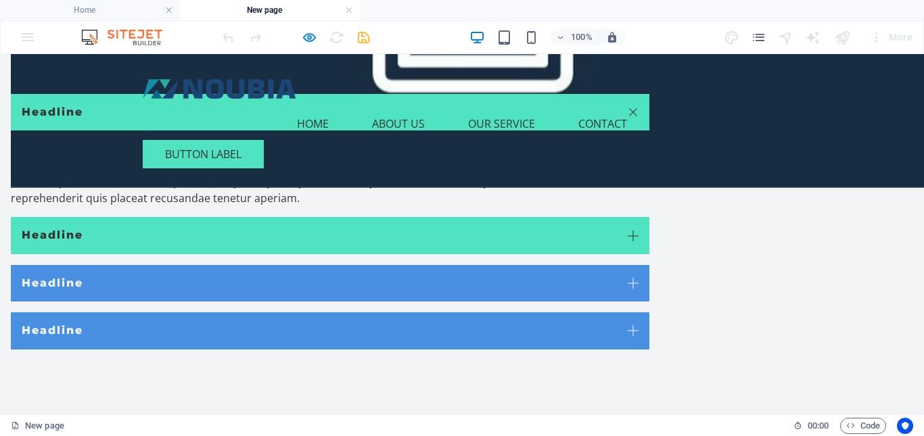
click at [492, 217] on link "Headline" at bounding box center [330, 235] width 638 height 37
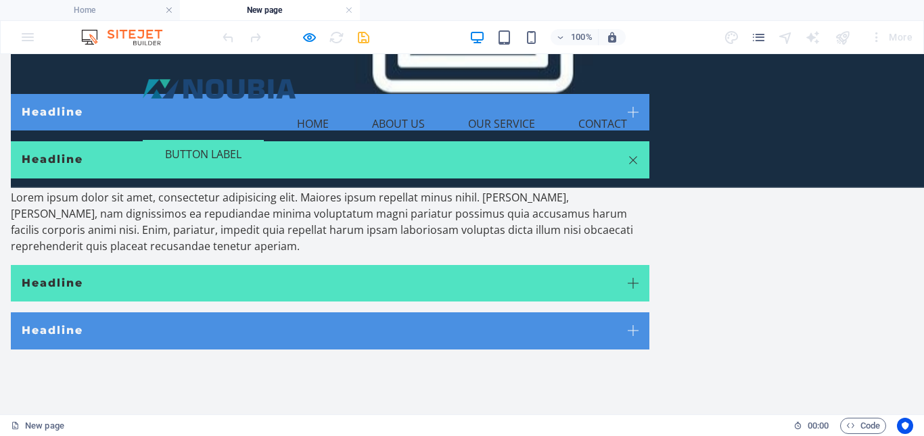
click at [489, 265] on link "Headline" at bounding box center [330, 283] width 638 height 37
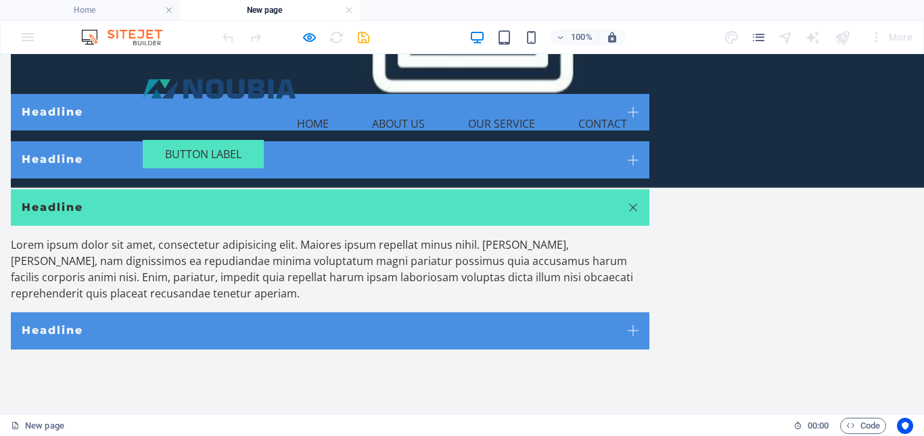
click at [488, 113] on header "Menu Home About Us Our Service Contact Button label" at bounding box center [462, 116] width 660 height 125
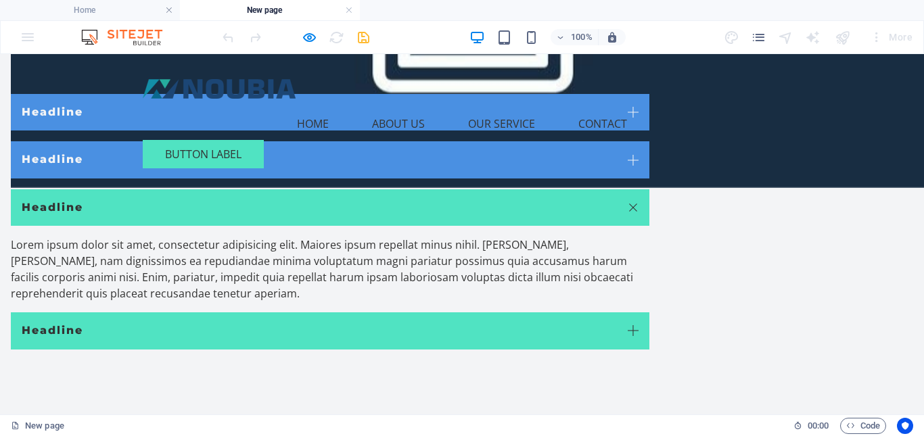
click at [477, 312] on link "Headline" at bounding box center [330, 330] width 638 height 37
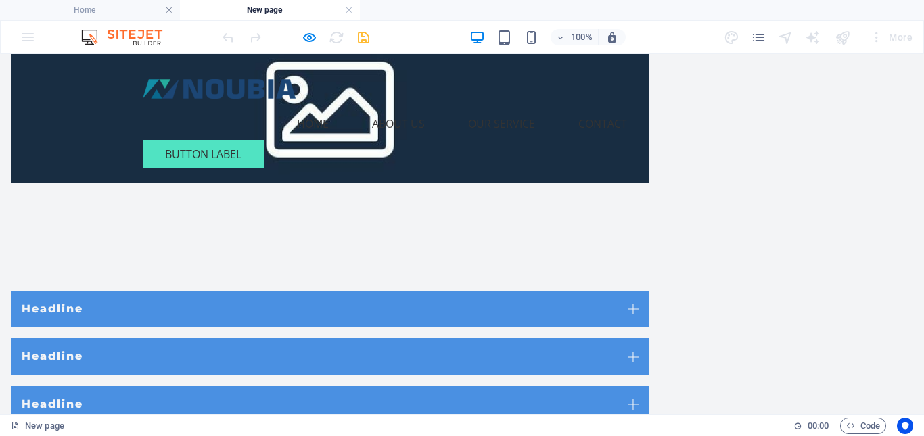
scroll to position [354, 0]
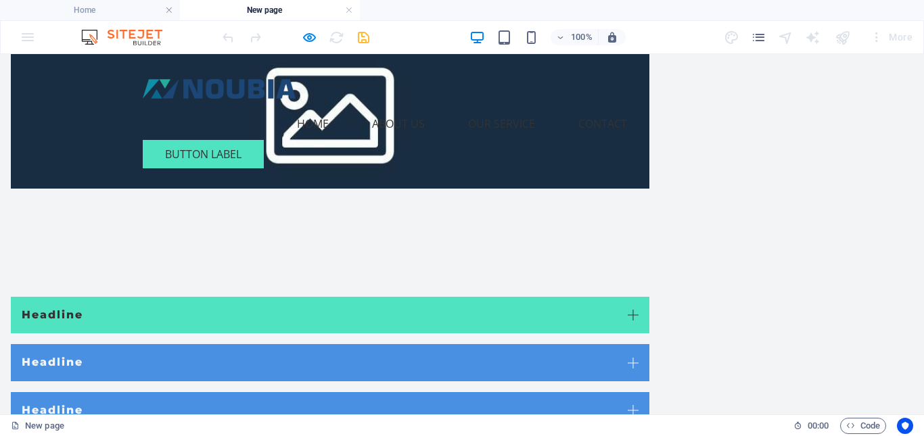
click at [457, 297] on link "Headline" at bounding box center [330, 315] width 638 height 37
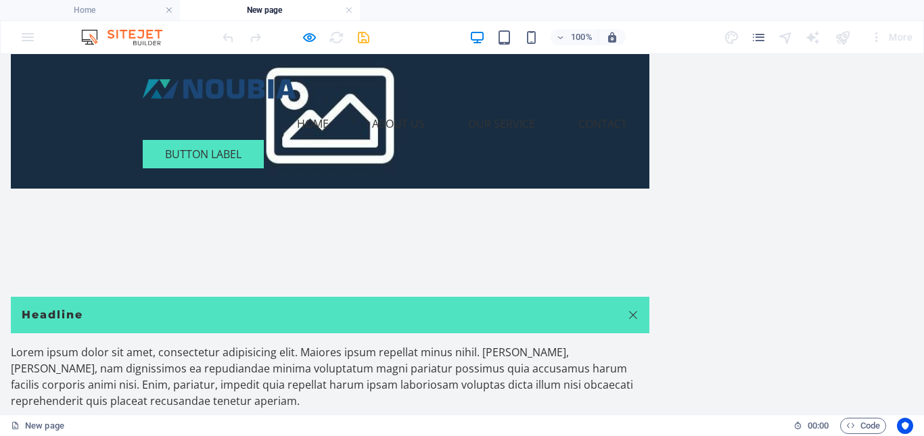
scroll to position [490, 0]
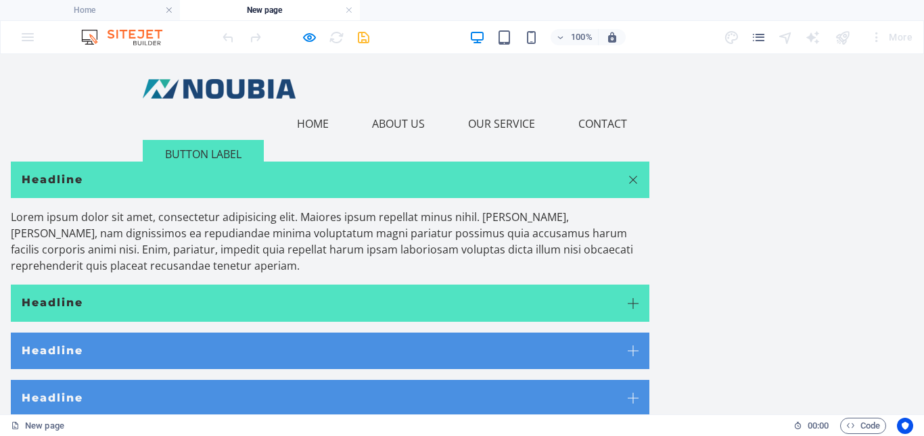
click at [458, 285] on link "Headline" at bounding box center [330, 303] width 638 height 37
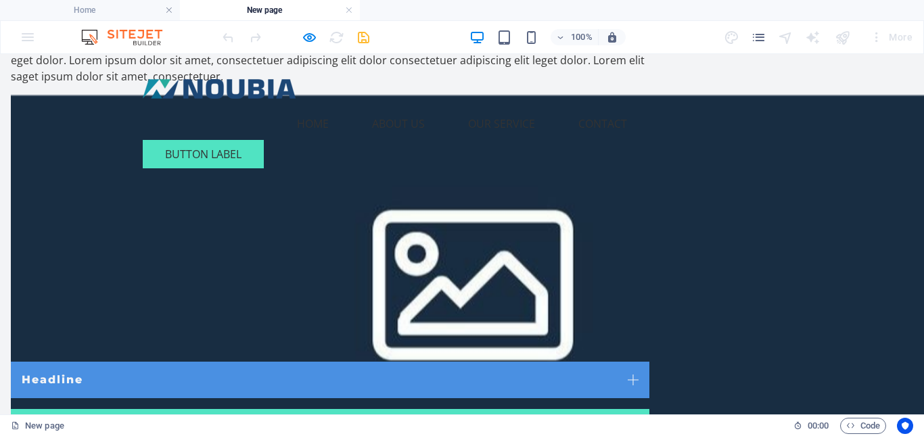
scroll to position [287, 0]
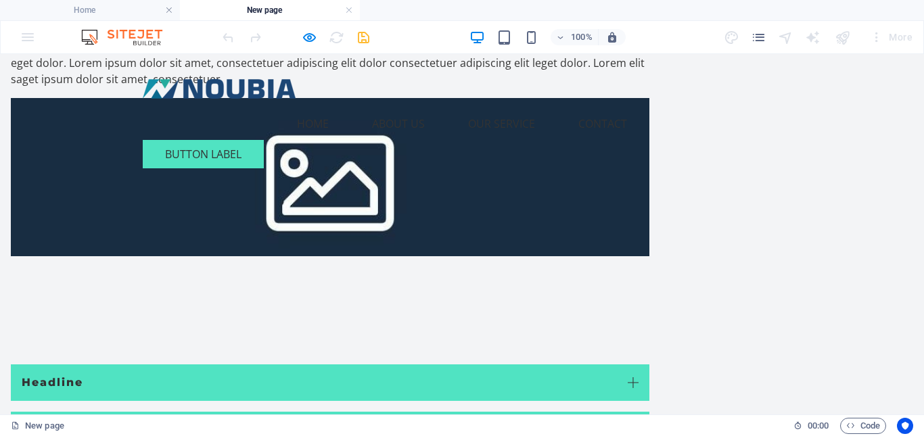
click at [435, 364] on link "Headline" at bounding box center [330, 382] width 638 height 37
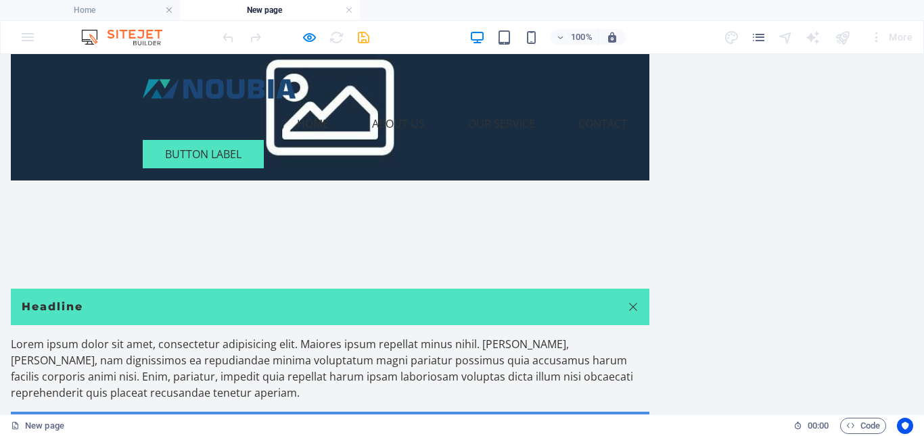
scroll to position [422, 0]
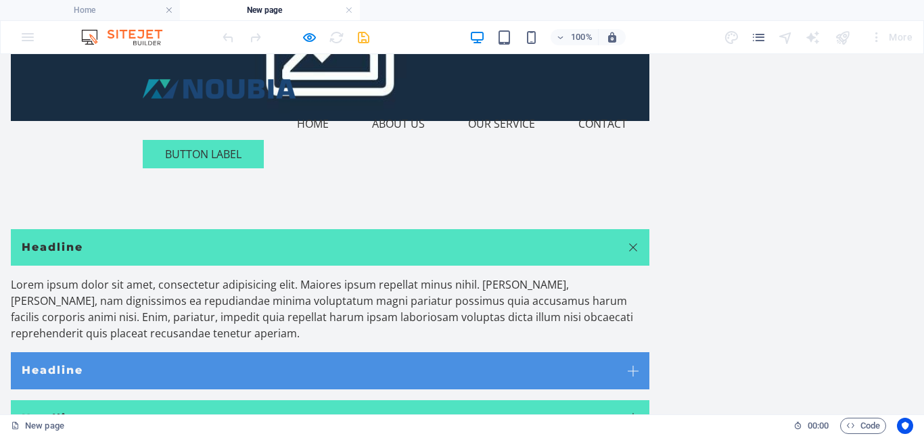
click at [433, 400] on link "Headline" at bounding box center [330, 418] width 638 height 37
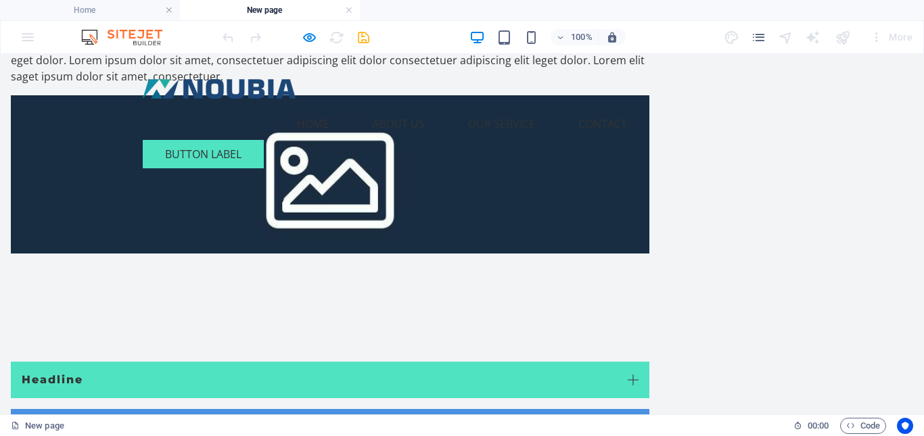
scroll to position [287, 0]
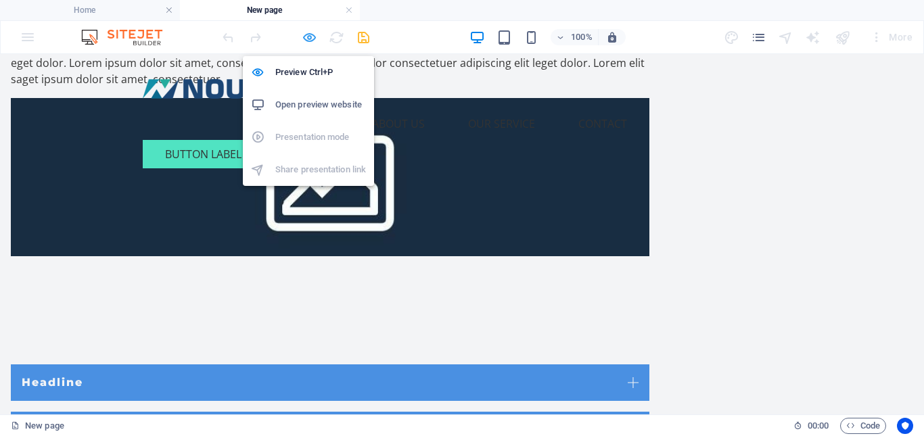
click at [310, 40] on icon "button" at bounding box center [310, 38] width 16 height 16
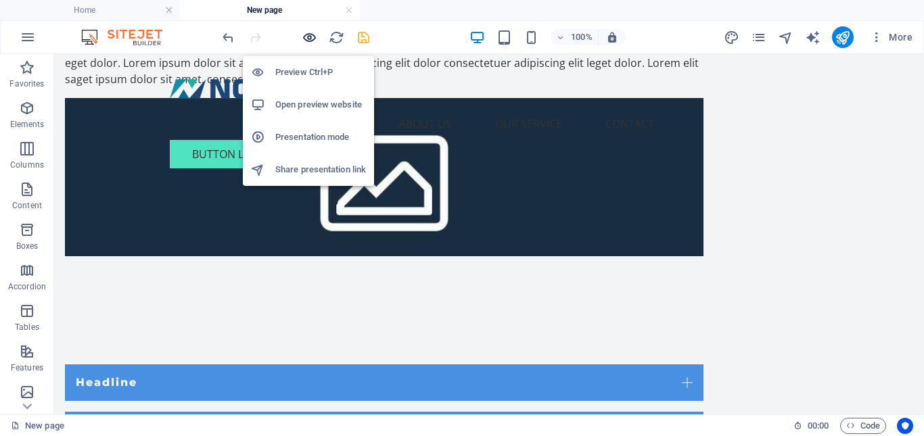
scroll to position [383, 0]
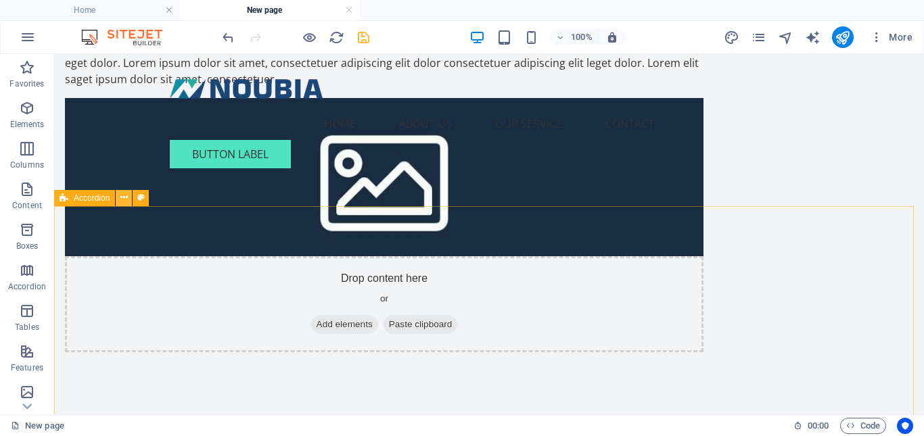
click at [123, 197] on icon at bounding box center [123, 198] width 7 height 14
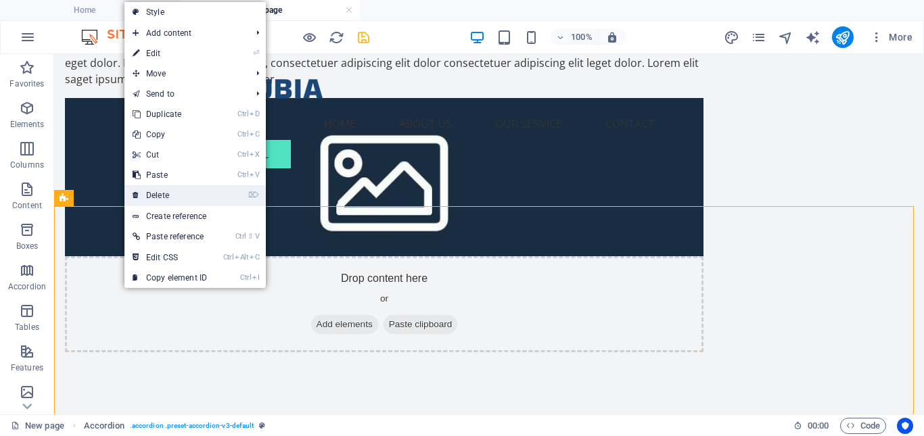
click at [192, 197] on link "⌦ Delete" at bounding box center [169, 195] width 91 height 20
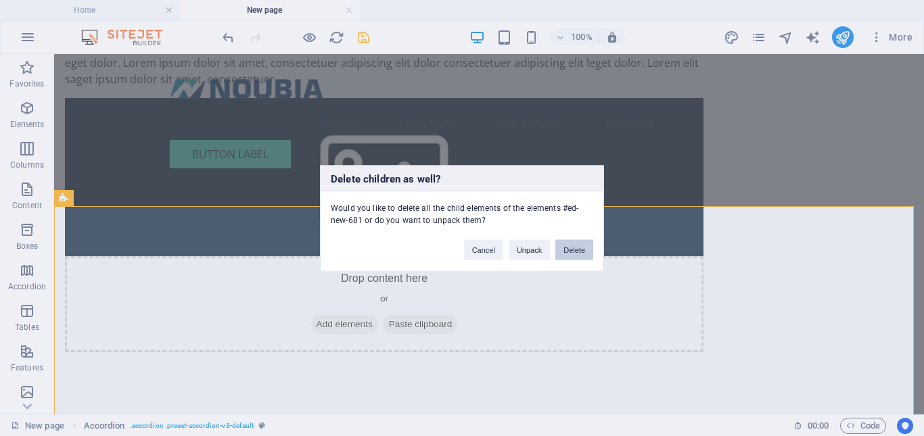
click at [571, 251] on button "Delete" at bounding box center [574, 249] width 38 height 20
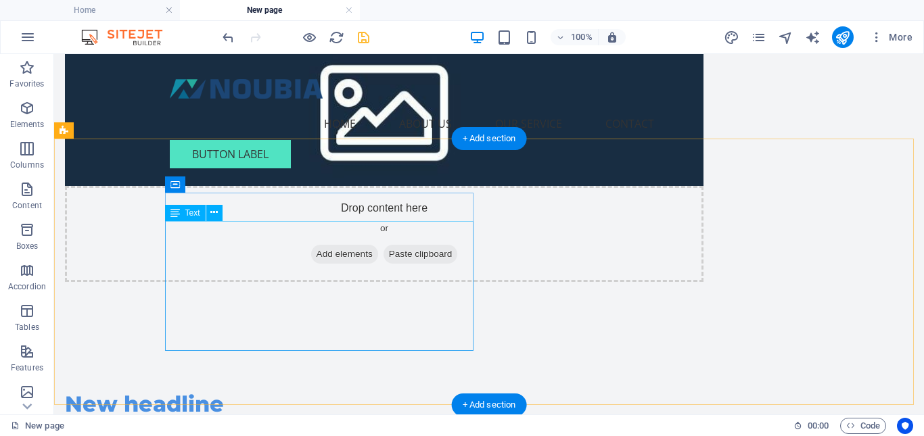
scroll to position [450, 0]
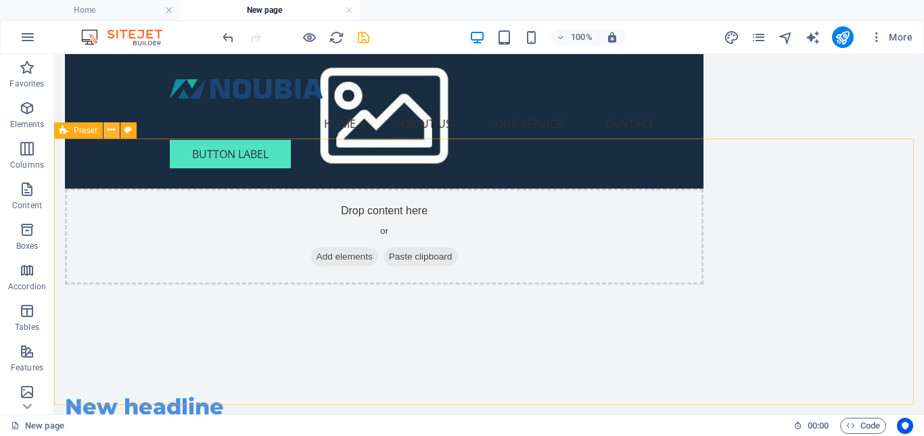
click at [111, 130] on icon at bounding box center [111, 130] width 7 height 14
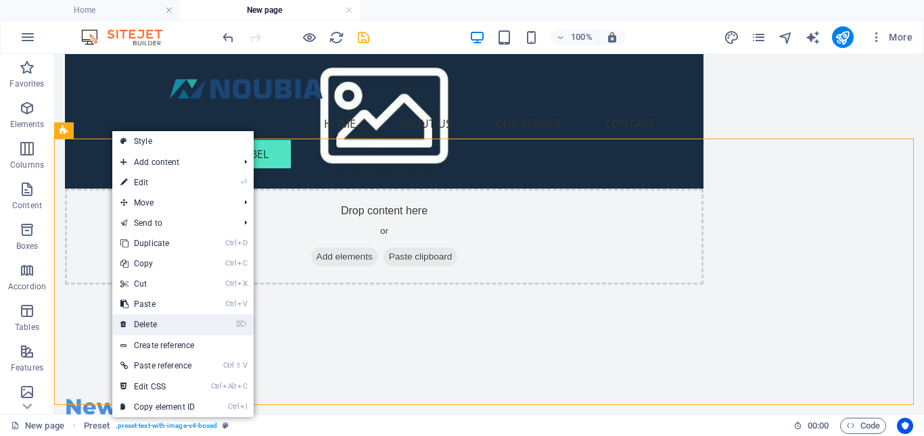
click at [158, 320] on link "⌦ Delete" at bounding box center [157, 324] width 91 height 20
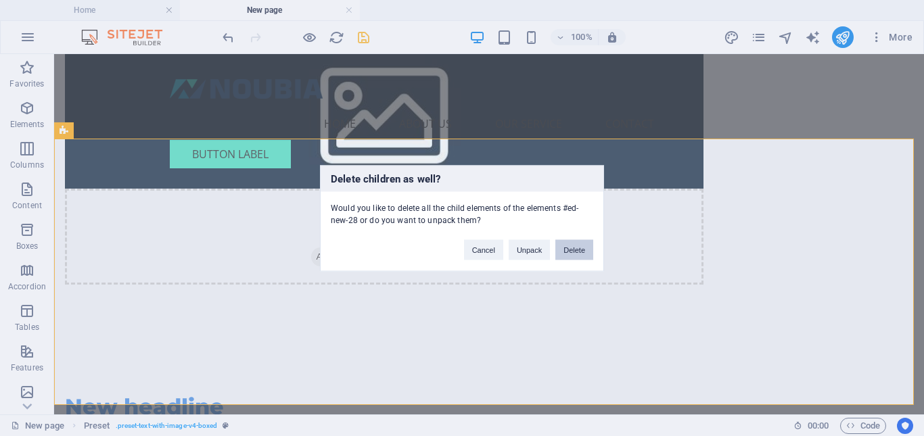
click at [586, 252] on button "Delete" at bounding box center [574, 249] width 38 height 20
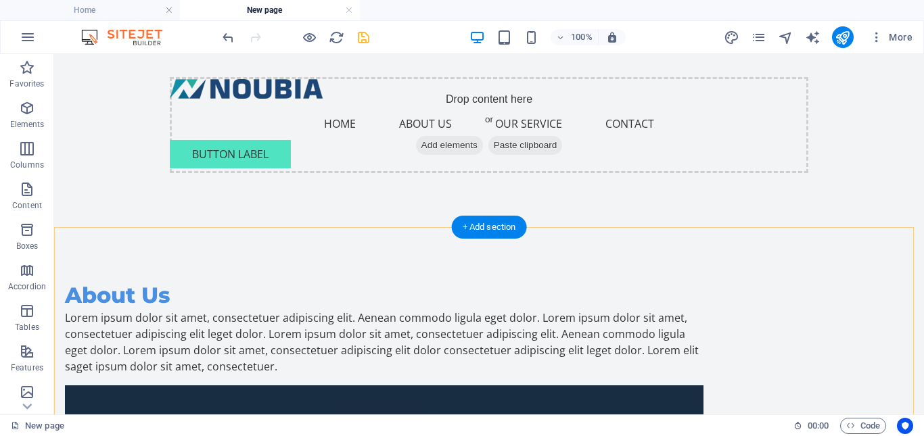
scroll to position [163, 0]
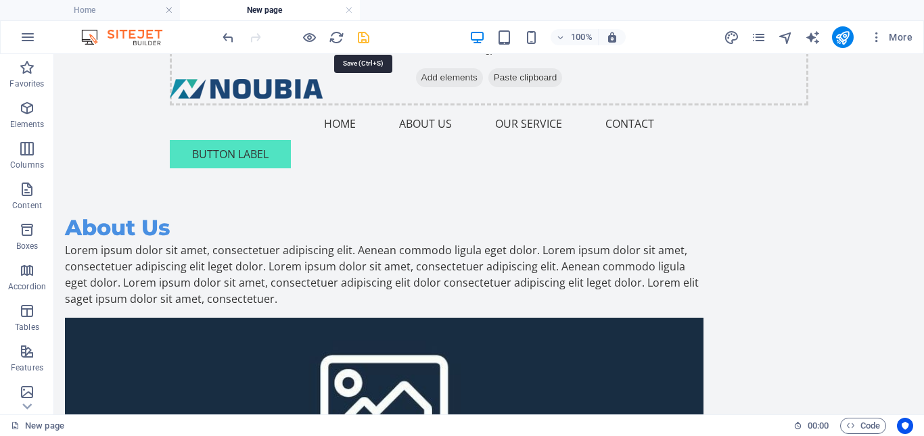
click at [360, 38] on icon "save" at bounding box center [364, 38] width 16 height 16
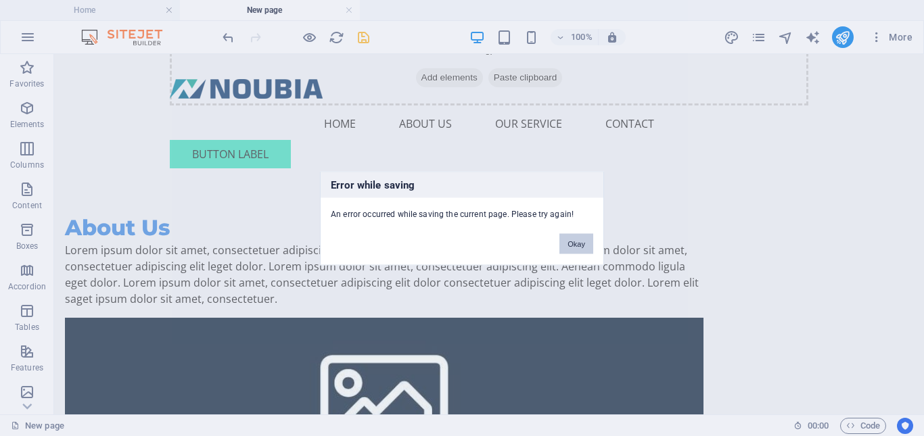
click at [574, 239] on button "Okay" at bounding box center [576, 243] width 34 height 20
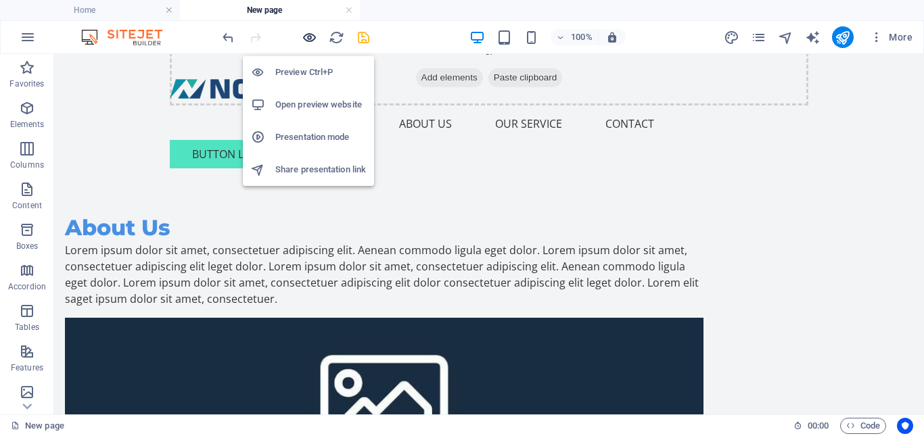
click at [308, 40] on icon "button" at bounding box center [310, 38] width 16 height 16
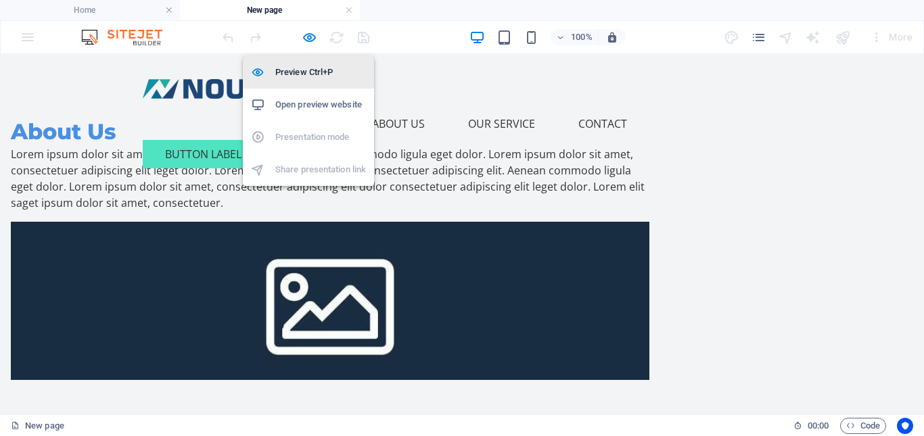
click at [308, 69] on h6 "Preview Ctrl+P" at bounding box center [320, 72] width 91 height 16
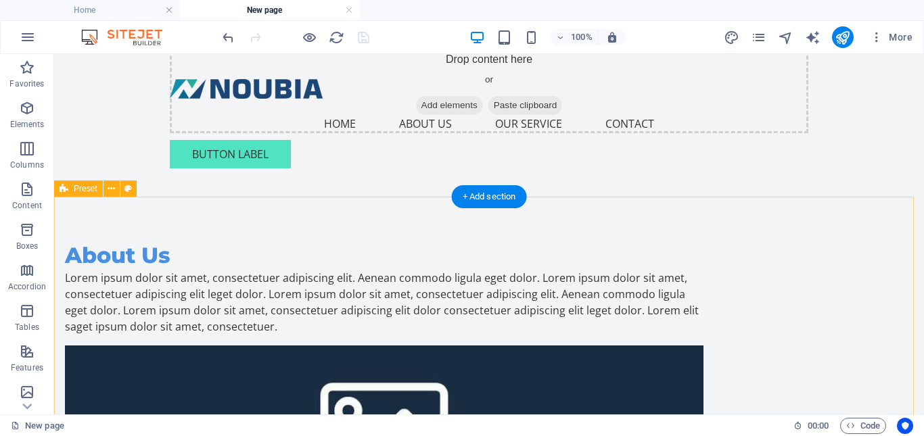
scroll to position [0, 0]
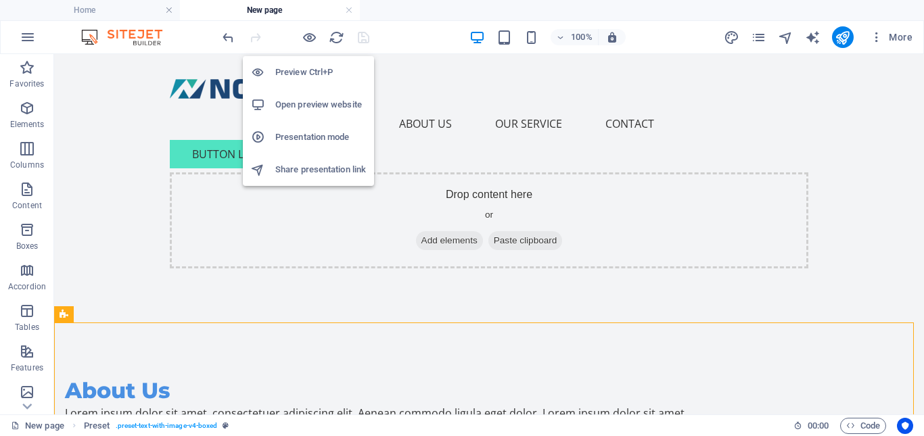
click at [308, 72] on h6 "Preview Ctrl+P" at bounding box center [320, 72] width 91 height 16
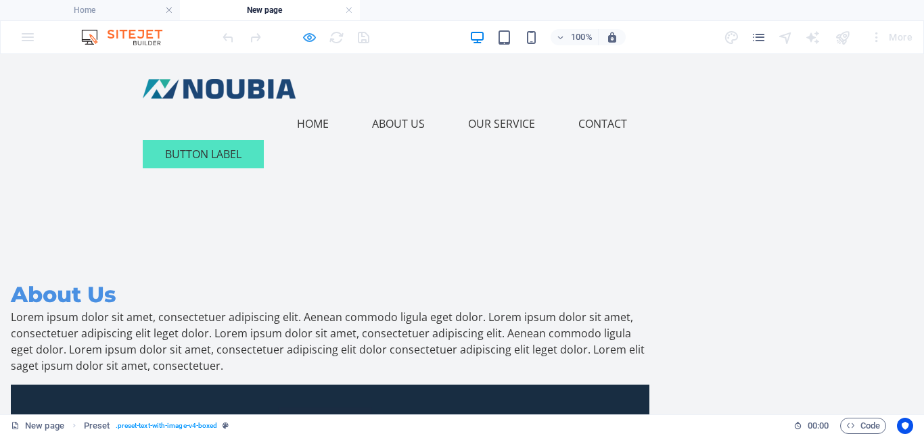
click at [309, 38] on icon "button" at bounding box center [310, 38] width 16 height 16
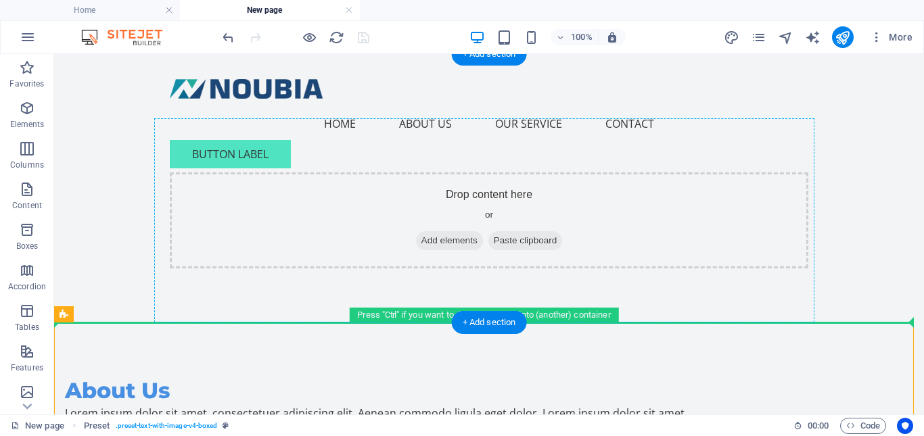
drag, startPoint x: 135, startPoint y: 366, endPoint x: 78, endPoint y: 295, distance: 90.9
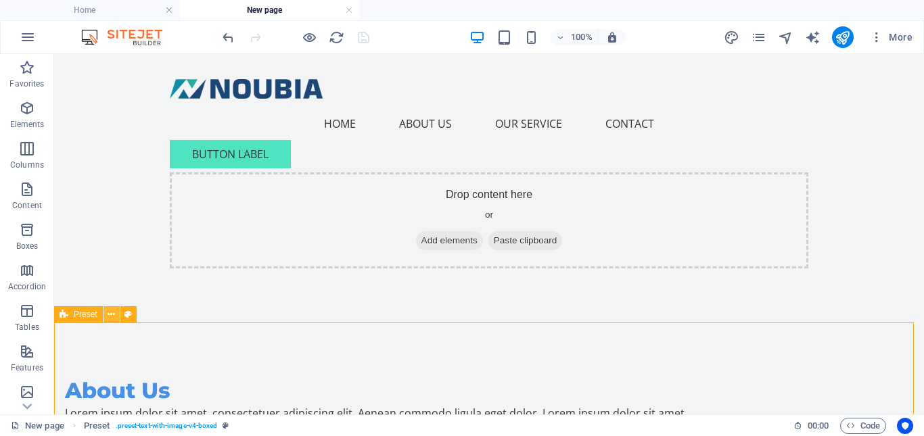
click at [109, 316] on icon at bounding box center [111, 315] width 7 height 14
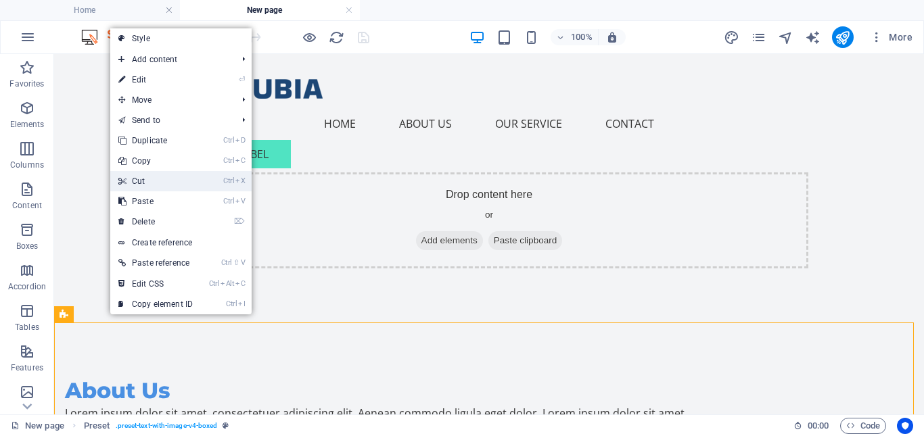
click at [168, 174] on link "Ctrl X Cut" at bounding box center [155, 181] width 91 height 20
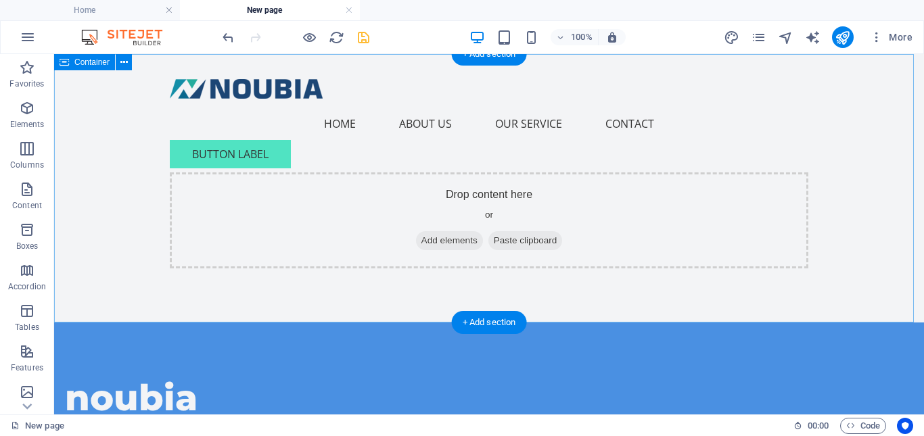
click at [544, 239] on span "Paste clipboard" at bounding box center [525, 240] width 74 height 19
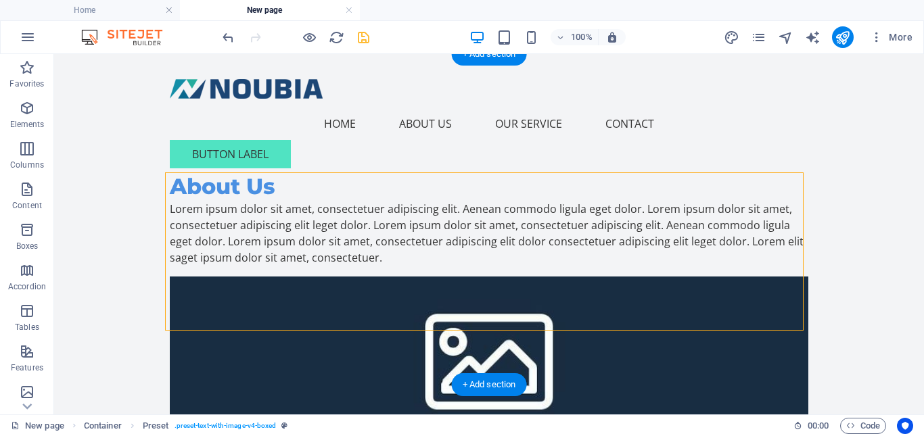
click at [601, 306] on figure at bounding box center [489, 356] width 638 height 158
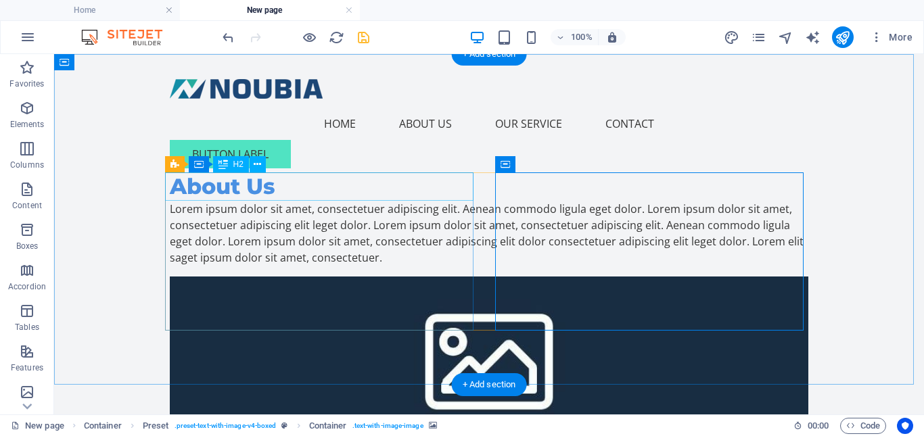
click at [439, 201] on div "Lorem ipsum dolor sit amet, consectetuer adipiscing elit. Aenean commodo ligula…" at bounding box center [489, 233] width 638 height 65
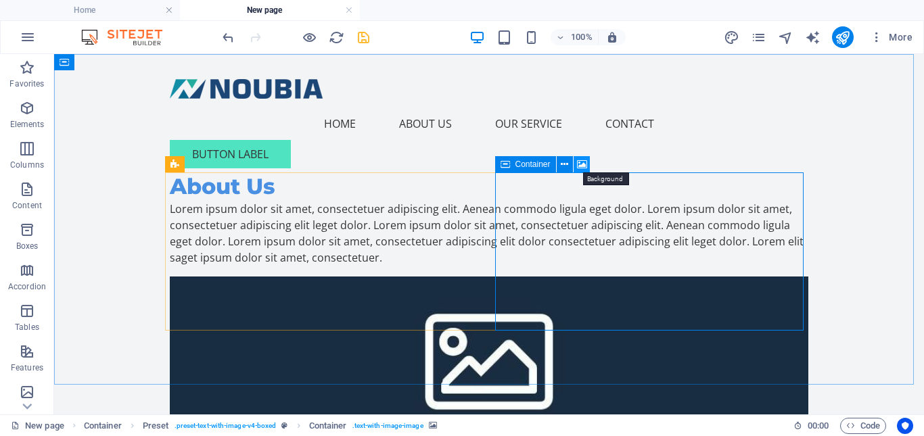
click at [584, 163] on icon at bounding box center [582, 165] width 10 height 14
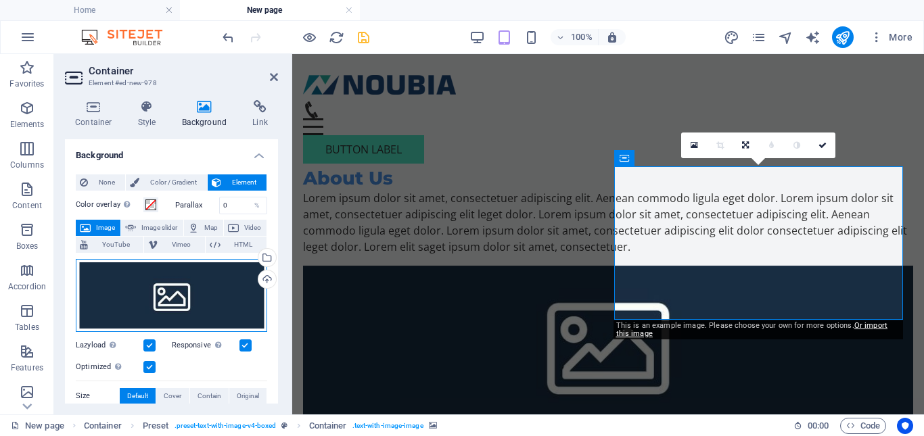
click at [170, 294] on div "Drag files here, click to choose files or select files from Files or our free s…" at bounding box center [171, 295] width 191 height 73
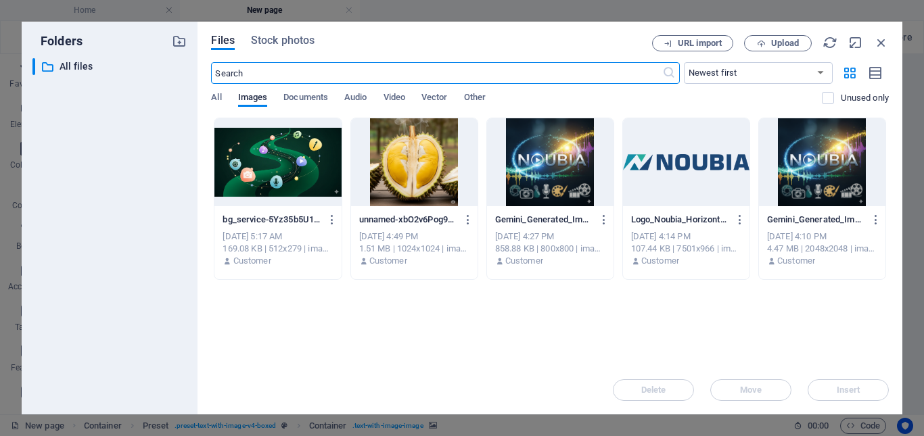
click at [307, 163] on div at bounding box center [277, 162] width 126 height 88
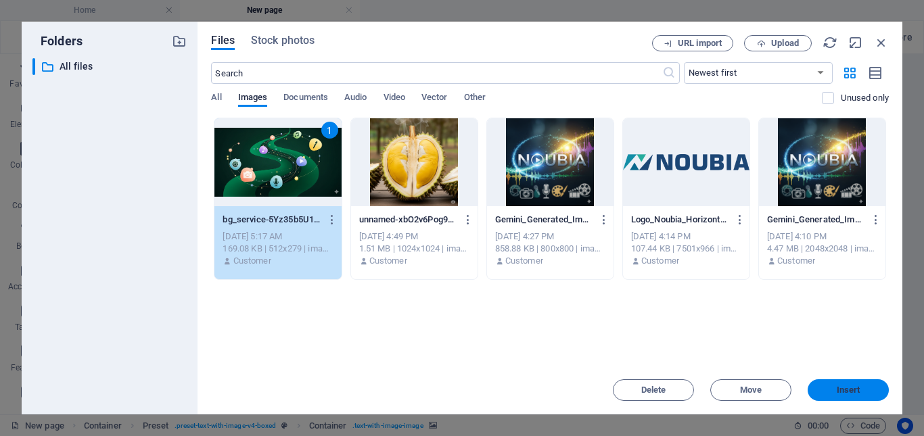
click at [856, 392] on span "Insert" at bounding box center [848, 390] width 24 height 8
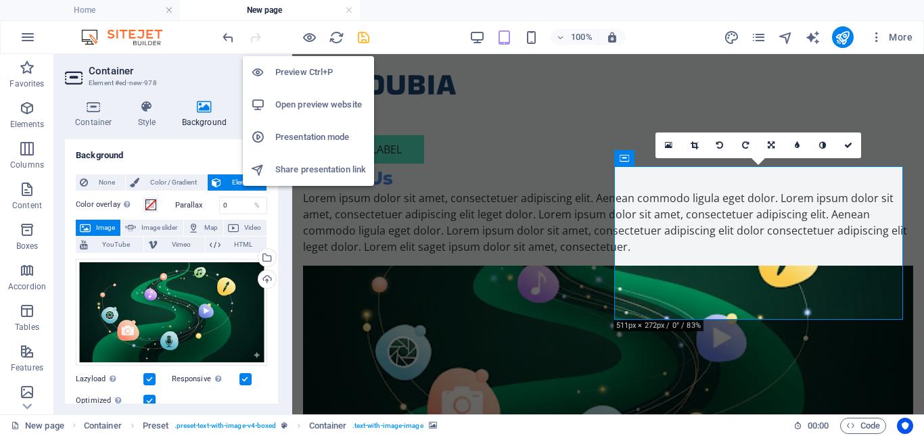
click at [309, 73] on h6 "Preview Ctrl+P" at bounding box center [320, 72] width 91 height 16
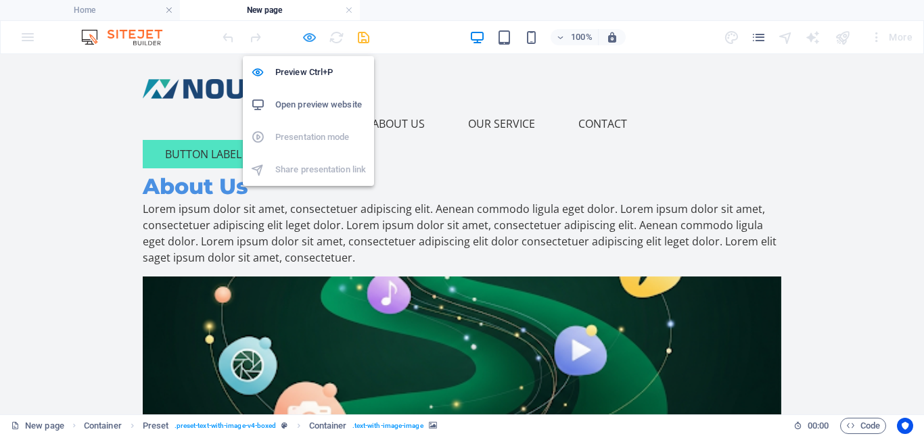
click at [311, 39] on icon "button" at bounding box center [310, 38] width 16 height 16
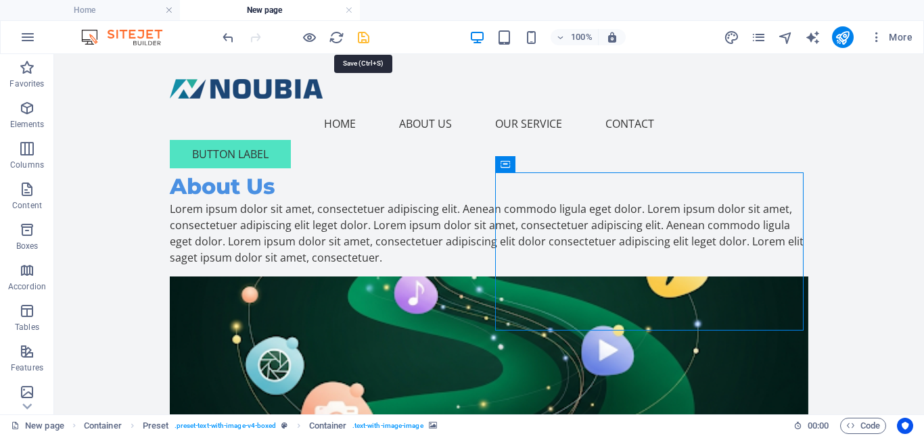
click at [367, 39] on icon "save" at bounding box center [364, 38] width 16 height 16
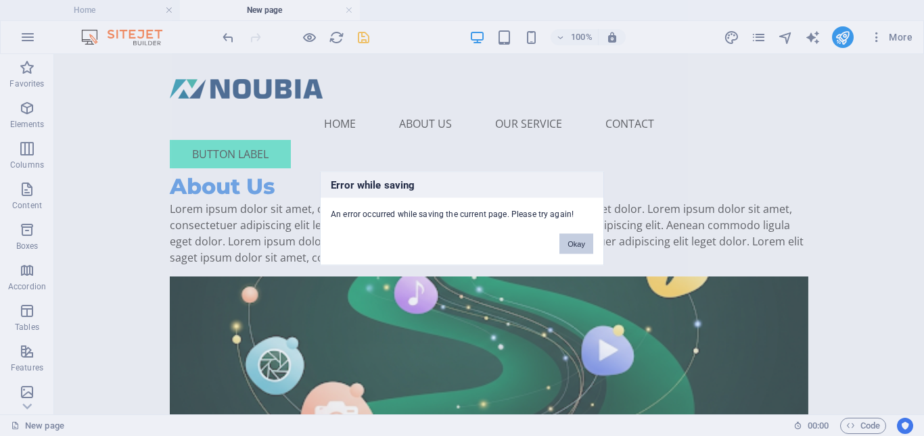
click at [578, 247] on button "Okay" at bounding box center [576, 243] width 34 height 20
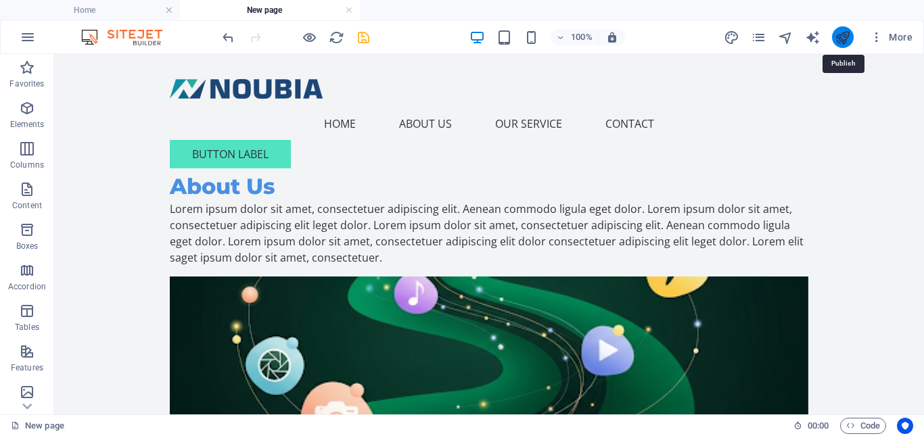
click at [844, 37] on icon "publish" at bounding box center [842, 38] width 16 height 16
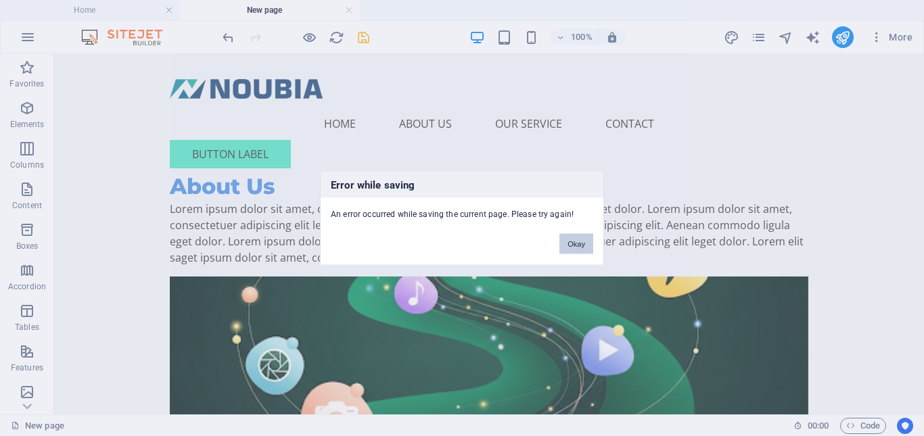
drag, startPoint x: 525, startPoint y: 191, endPoint x: 579, endPoint y: 245, distance: 76.5
click at [579, 245] on button "Okay" at bounding box center [576, 243] width 34 height 20
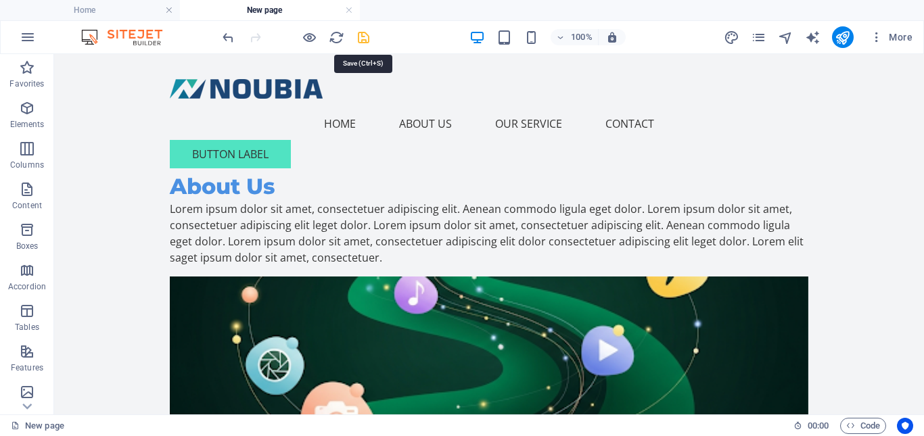
click at [364, 41] on icon "save" at bounding box center [364, 38] width 16 height 16
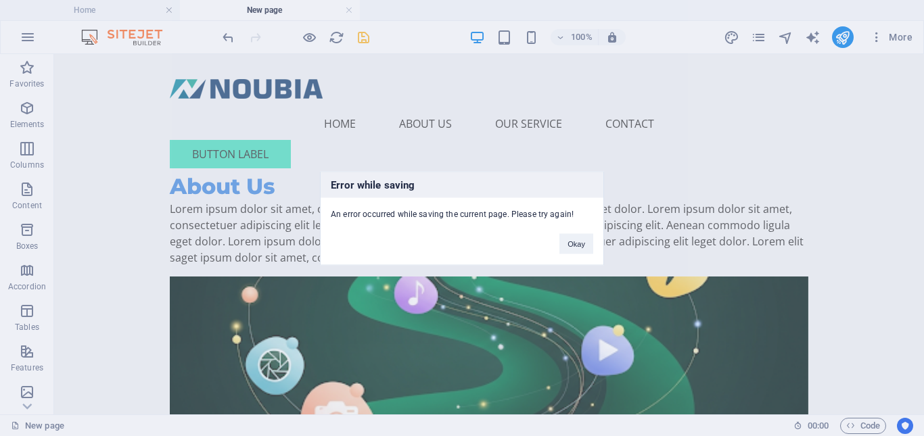
click at [583, 254] on div "Okay" at bounding box center [576, 237] width 54 height 34
click at [479, 329] on div "Error while saving An error occurred while saving the current page. Please try …" at bounding box center [462, 218] width 924 height 436
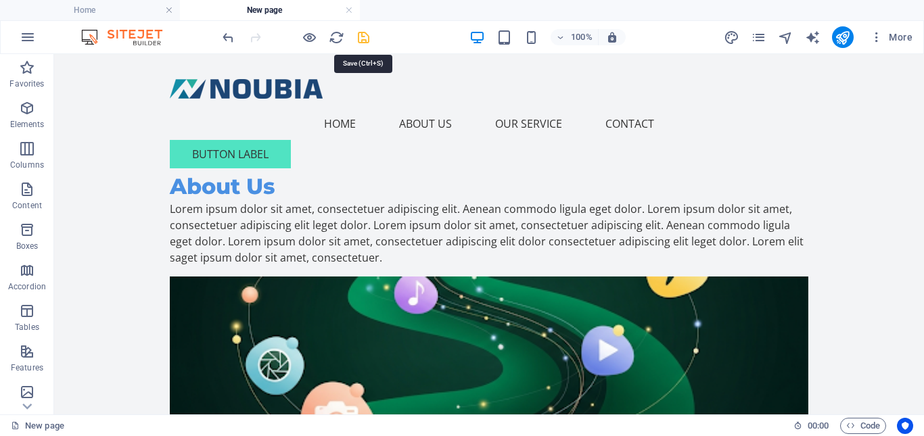
click at [364, 42] on icon "save" at bounding box center [364, 38] width 16 height 16
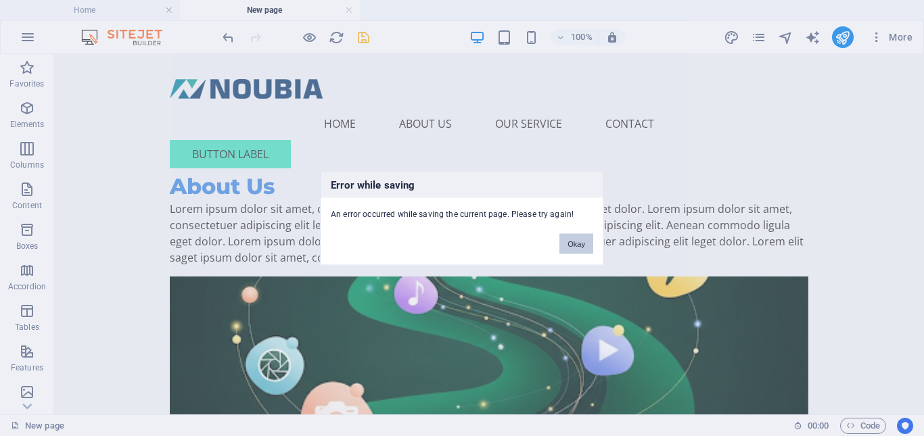
click at [574, 243] on button "Okay" at bounding box center [576, 243] width 34 height 20
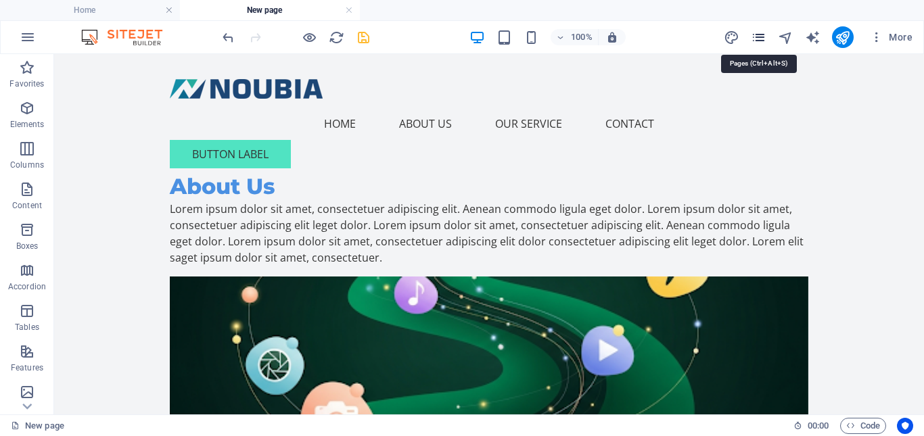
click at [761, 37] on icon "pages" at bounding box center [759, 38] width 16 height 16
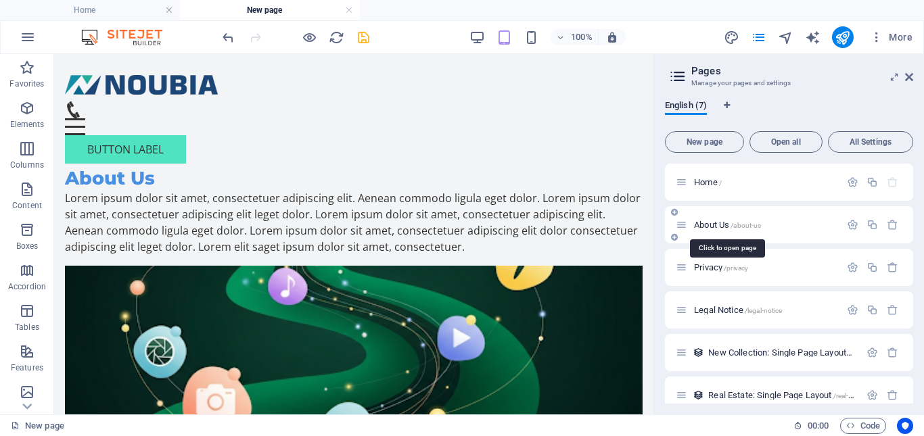
click at [712, 228] on span "About Us /about-us" at bounding box center [727, 225] width 67 height 10
